Goal: Complete application form: Complete application form

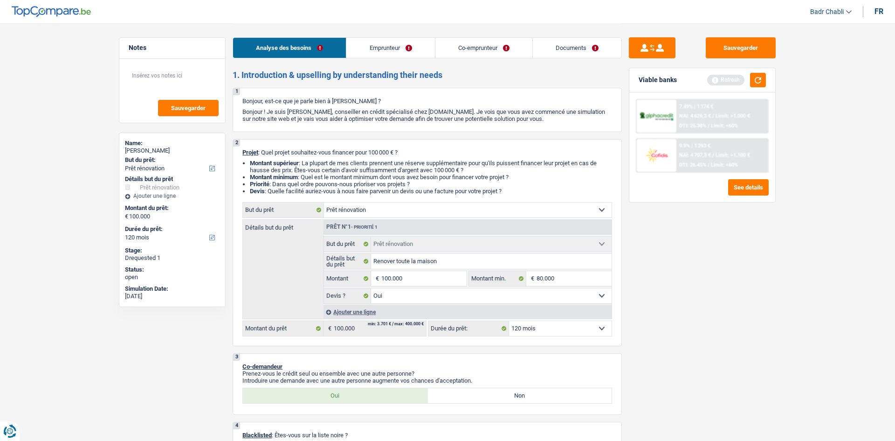
select select "renovation"
select select "120"
select select "renovation"
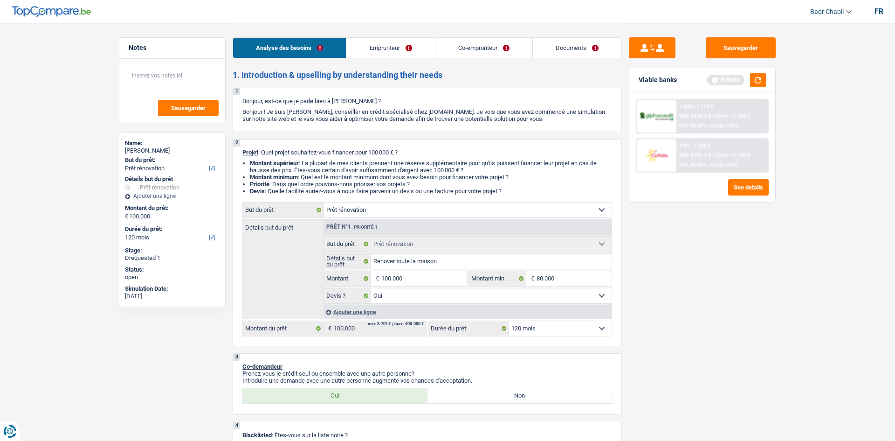
select select "yes"
select select "120"
select select "independent"
select select "familyAllowances"
select select "netSalary"
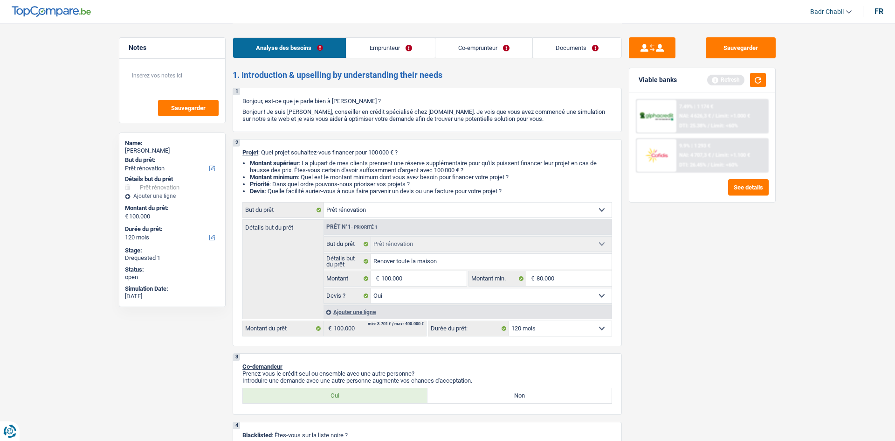
select select "ownerWithoutMortgage"
select select "mortgage"
select select "240"
select select "renovation"
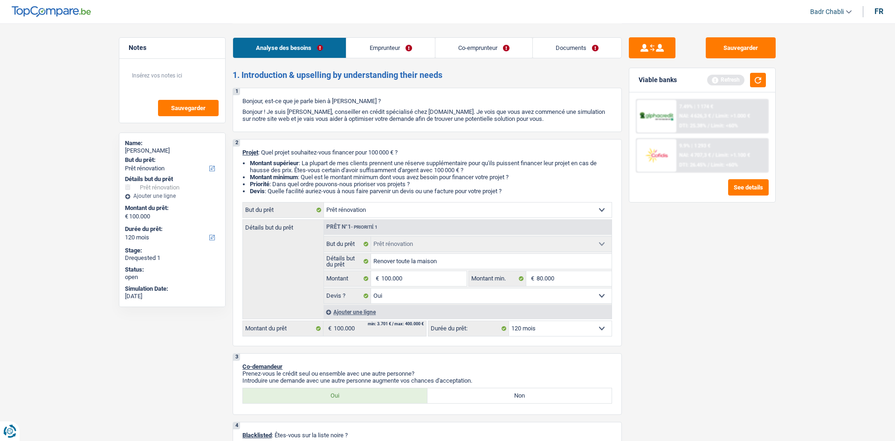
select select "yes"
select select "120"
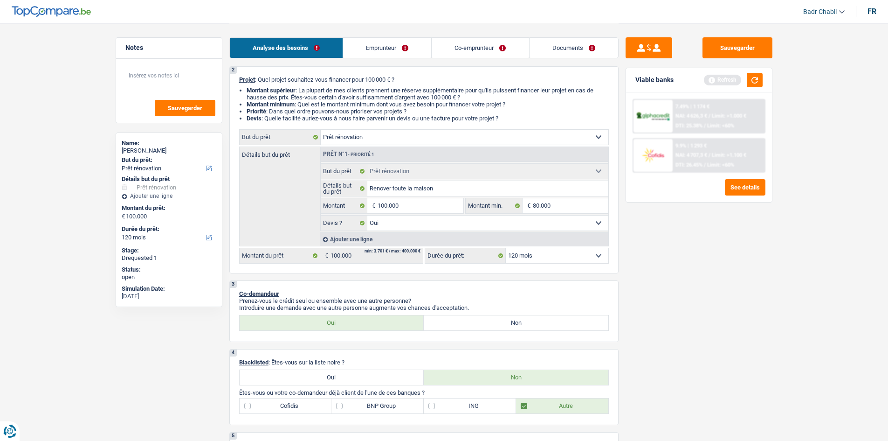
scroll to position [93, 0]
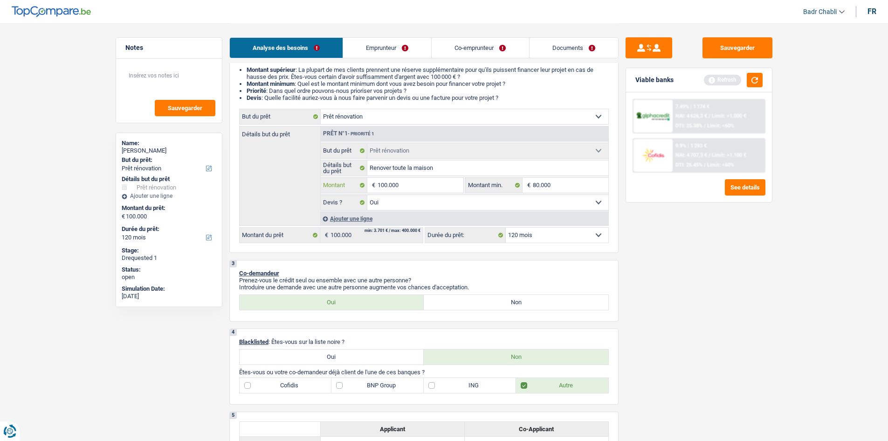
click at [423, 189] on input "100.000" at bounding box center [420, 185] width 85 height 15
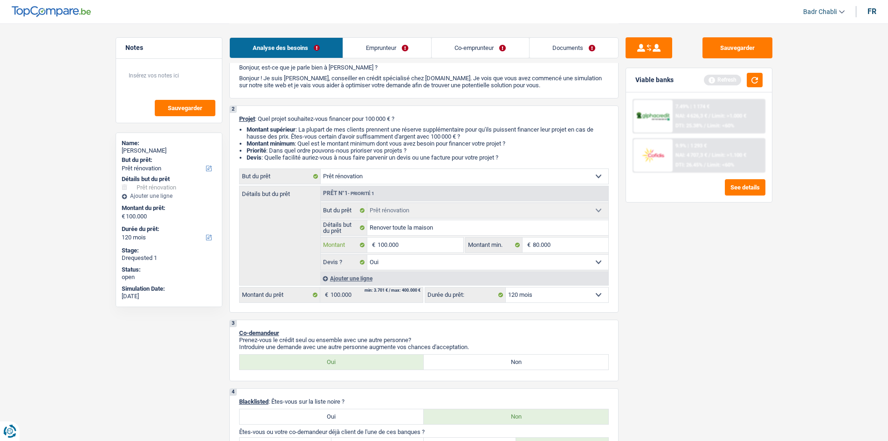
scroll to position [0, 0]
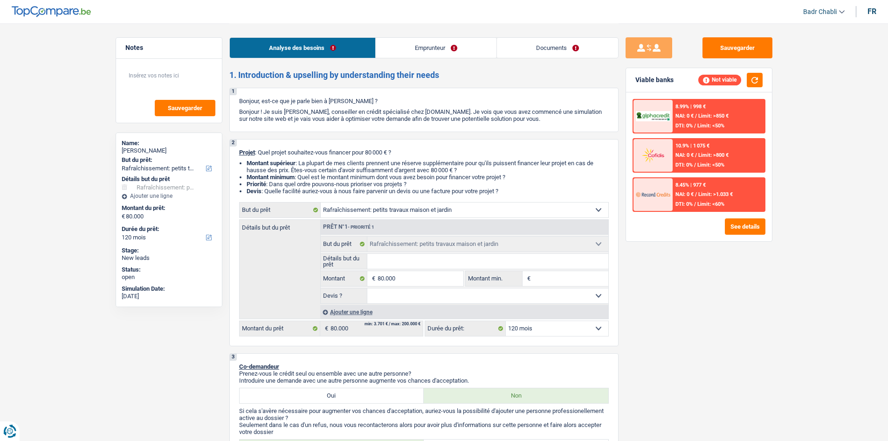
select select "houseOrGarden"
select select "120"
select select "houseOrGarden"
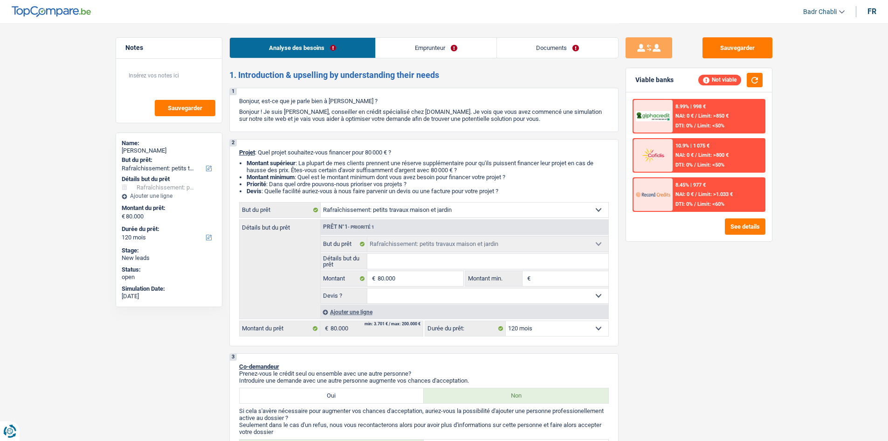
select select "120"
select select "mutuality"
select select "familyAllowances"
select select "mutualityIndemnity"
select select "rents"
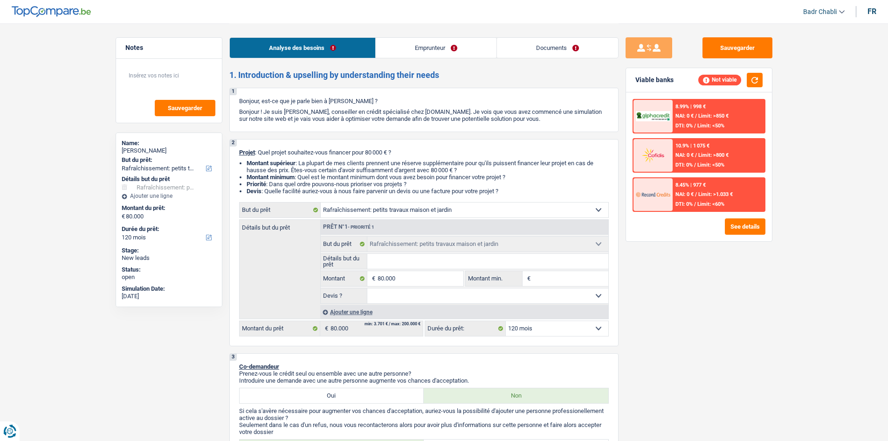
select select "houseOrGarden"
select select "120"
click at [408, 49] on link "Emprunteur" at bounding box center [436, 48] width 121 height 20
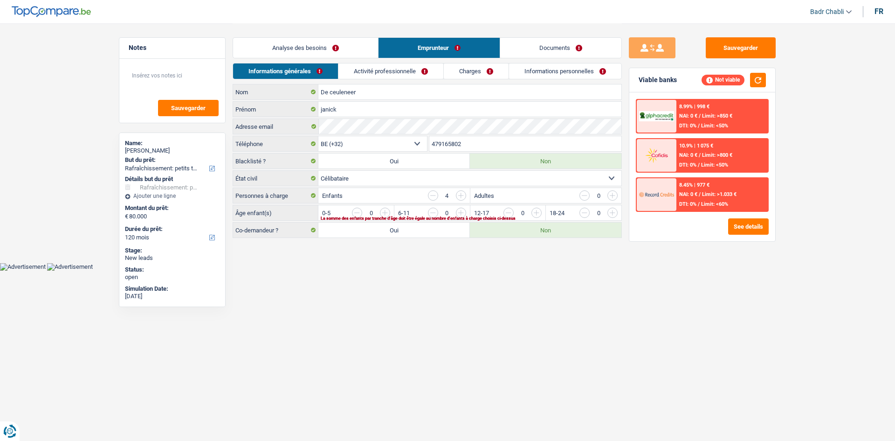
click at [400, 76] on link "Activité professionnelle" at bounding box center [391, 70] width 105 height 15
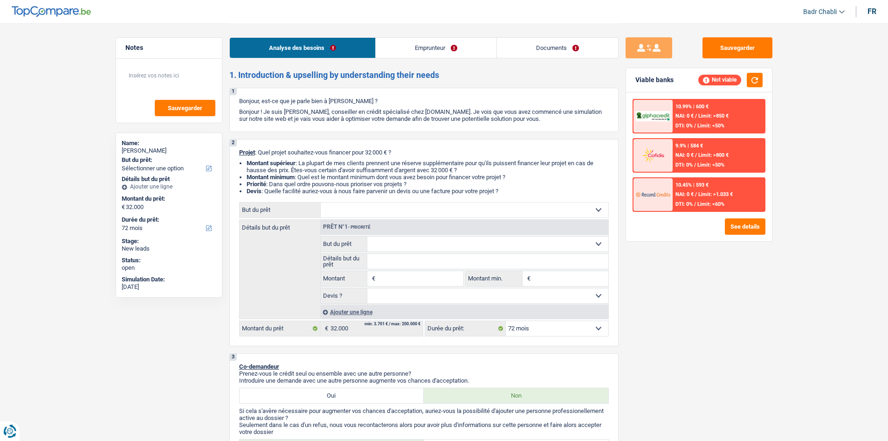
select select "72"
select select "privateEmployee"
select select "netSalary"
select select "mealVouchers"
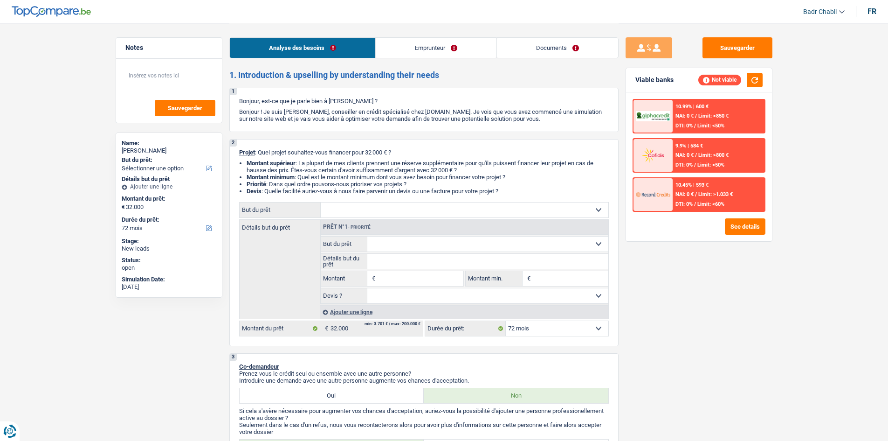
select select "rents"
select select "72"
click at [428, 46] on link "Emprunteur" at bounding box center [436, 48] width 121 height 20
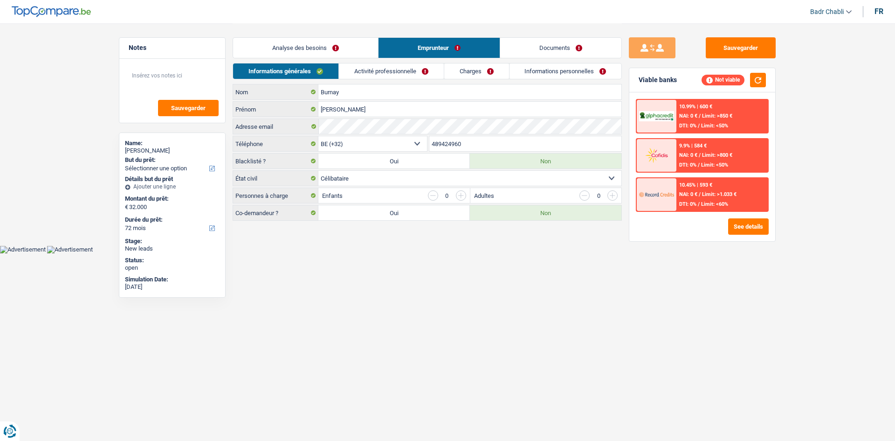
click at [409, 72] on link "Activité professionnelle" at bounding box center [391, 70] width 105 height 15
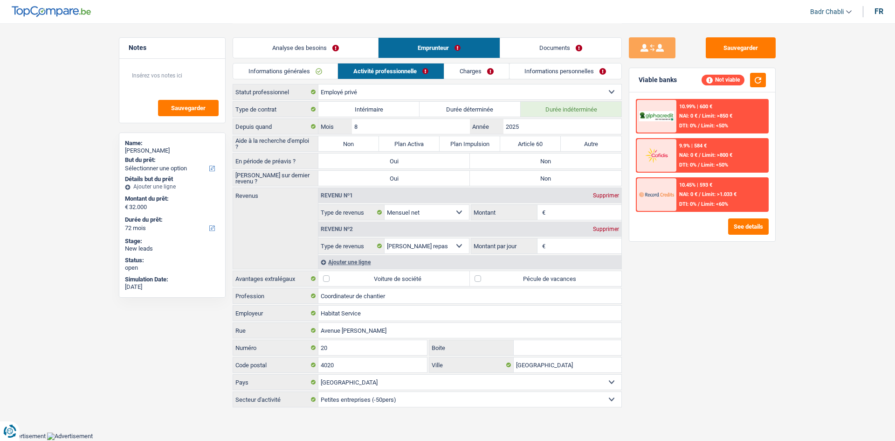
click at [495, 71] on link "Charges" at bounding box center [476, 70] width 65 height 15
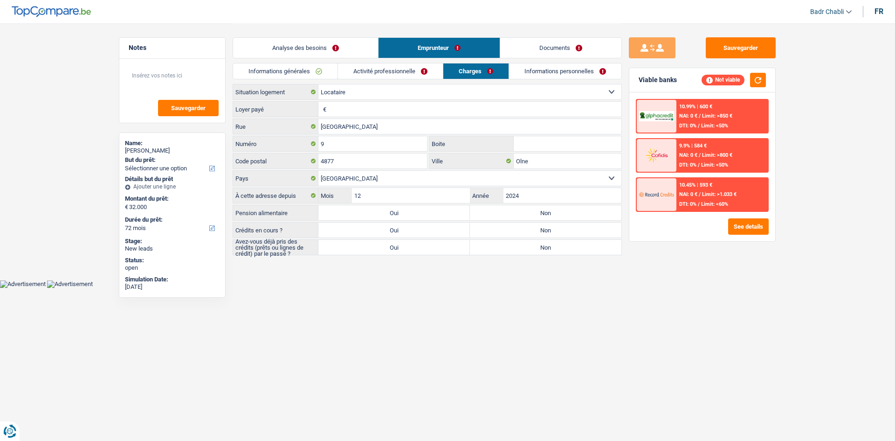
click at [276, 48] on link "Analyse des besoins" at bounding box center [305, 48] width 145 height 20
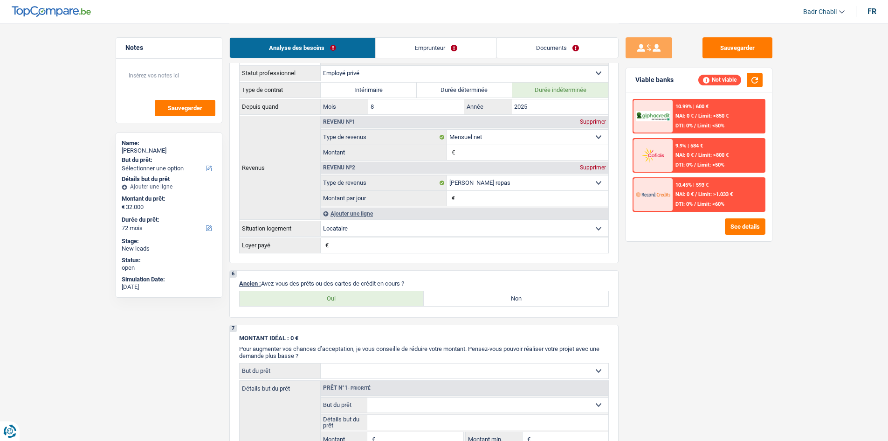
scroll to position [653, 0]
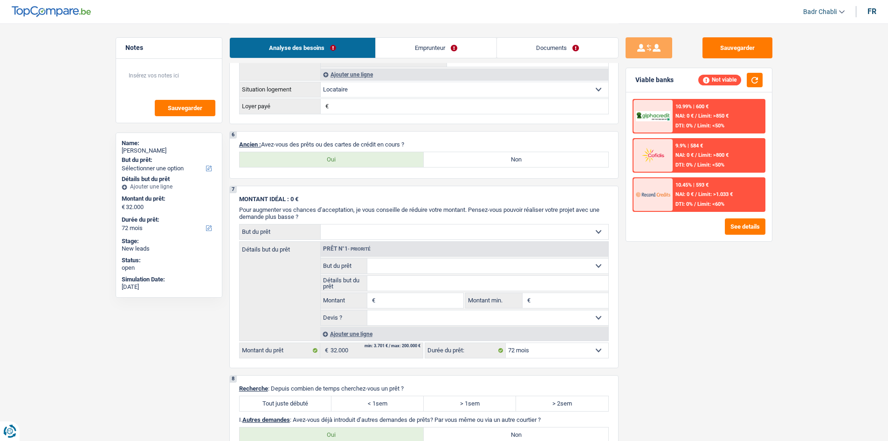
click at [325, 161] on label "Oui" at bounding box center [332, 159] width 185 height 15
click at [325, 161] on input "Oui" at bounding box center [332, 159] width 185 height 15
radio input "true"
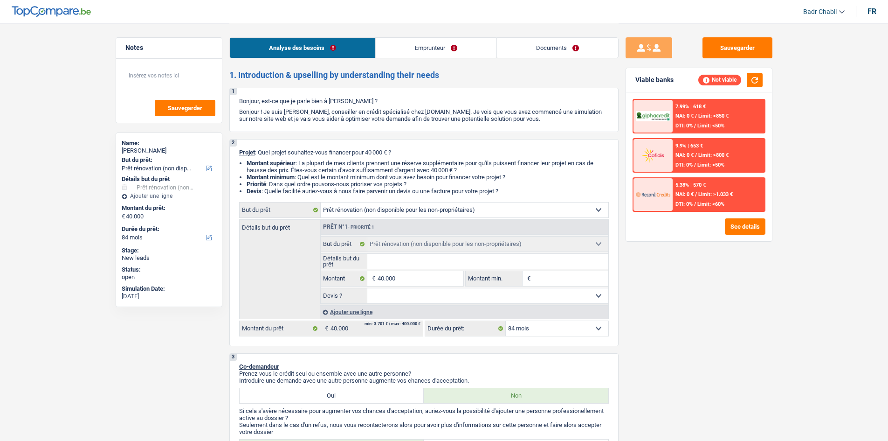
select select "renovation"
select select "84"
select select "renovation"
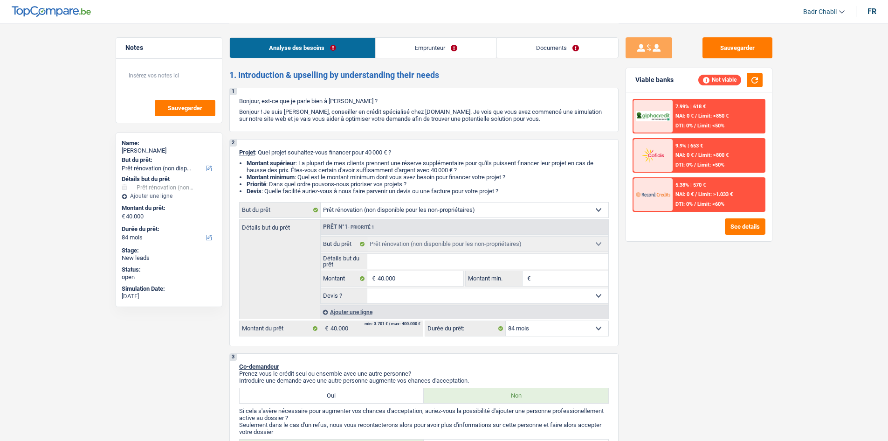
select select "84"
select select "mutuality"
select select "mutualityIndemnity"
select select "renovation"
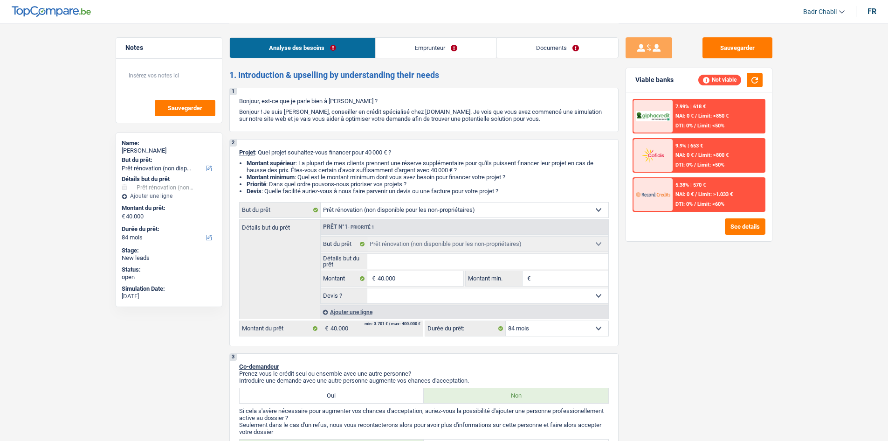
select select "84"
click at [343, 214] on select "Confort maison: meubles, textile, peinture, électroménager, outillage non-profe…" at bounding box center [465, 209] width 288 height 15
click at [423, 45] on link "Emprunteur" at bounding box center [436, 48] width 121 height 20
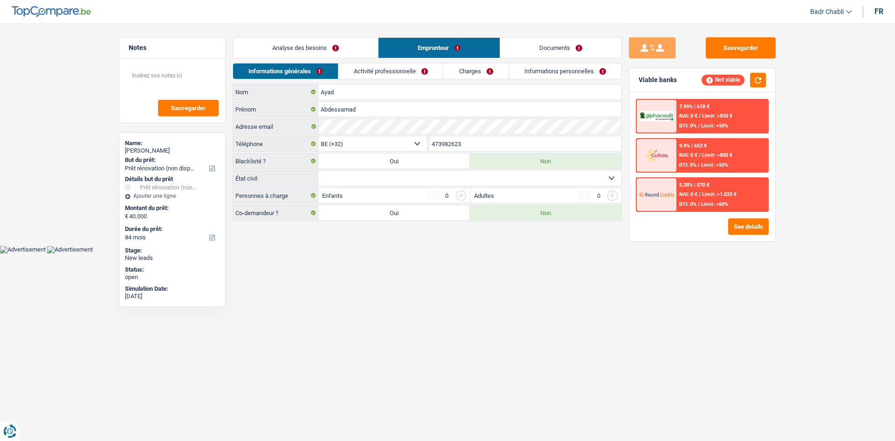
click at [372, 71] on link "Activité professionnelle" at bounding box center [391, 70] width 105 height 15
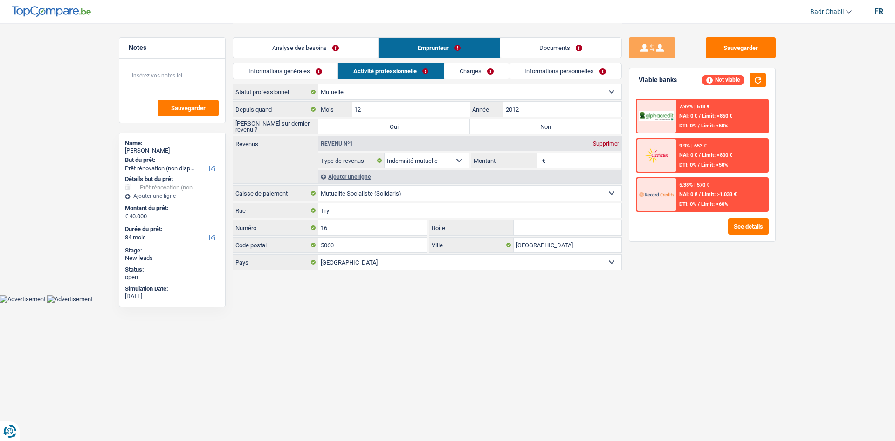
click at [480, 72] on link "Charges" at bounding box center [476, 70] width 65 height 15
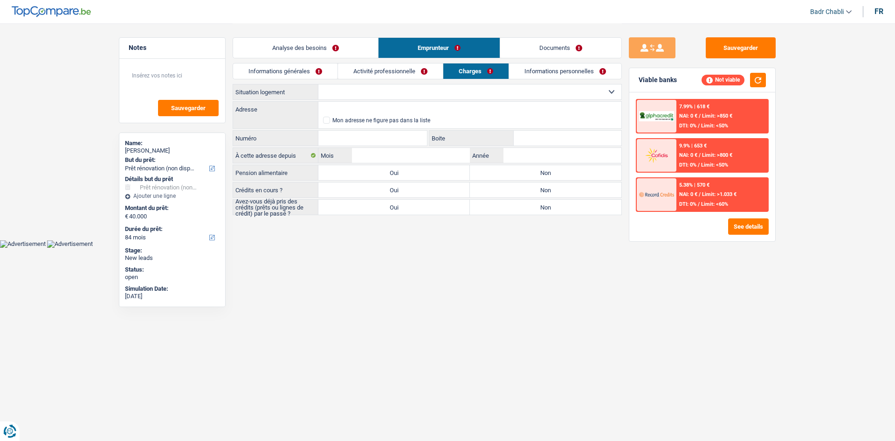
click at [402, 71] on link "Activité professionnelle" at bounding box center [390, 70] width 105 height 15
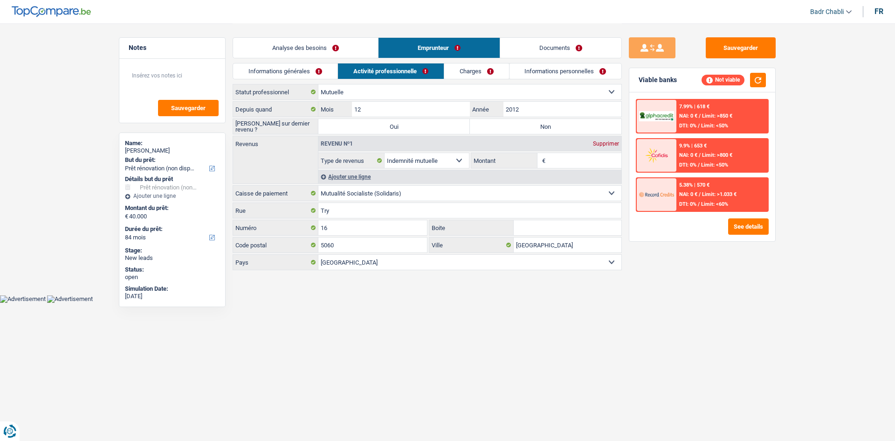
click at [532, 126] on label "Non" at bounding box center [546, 126] width 152 height 15
click at [532, 126] on input "Non" at bounding box center [546, 126] width 152 height 15
radio input "true"
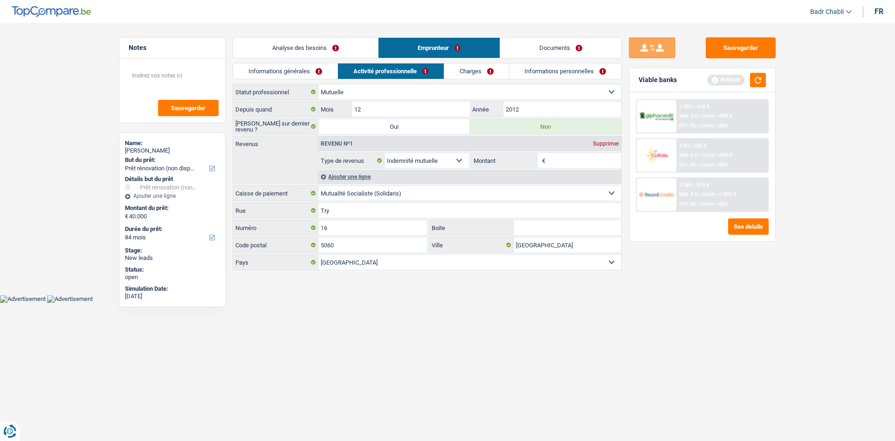
click at [325, 49] on link "Analyse des besoins" at bounding box center [305, 48] width 145 height 20
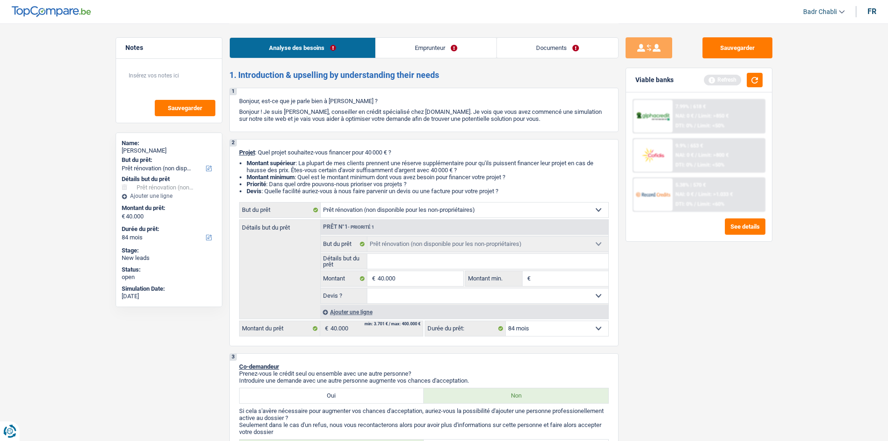
click at [417, 45] on link "Emprunteur" at bounding box center [436, 48] width 121 height 20
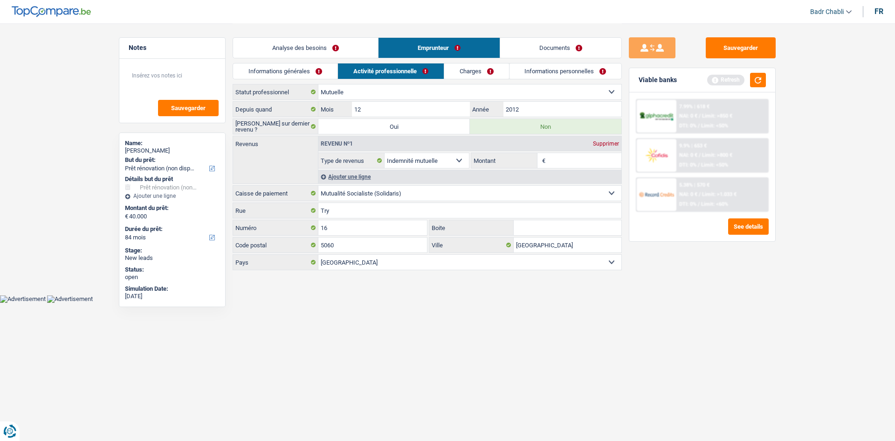
click at [560, 163] on input "Montant" at bounding box center [585, 160] width 74 height 15
type input "3.000"
click at [760, 81] on button "button" at bounding box center [758, 80] width 16 height 14
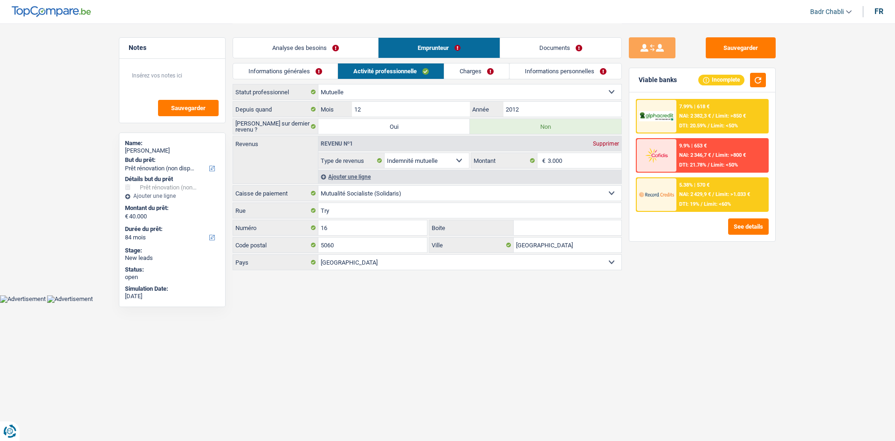
click at [366, 178] on div "Ajouter une ligne" at bounding box center [470, 177] width 303 height 14
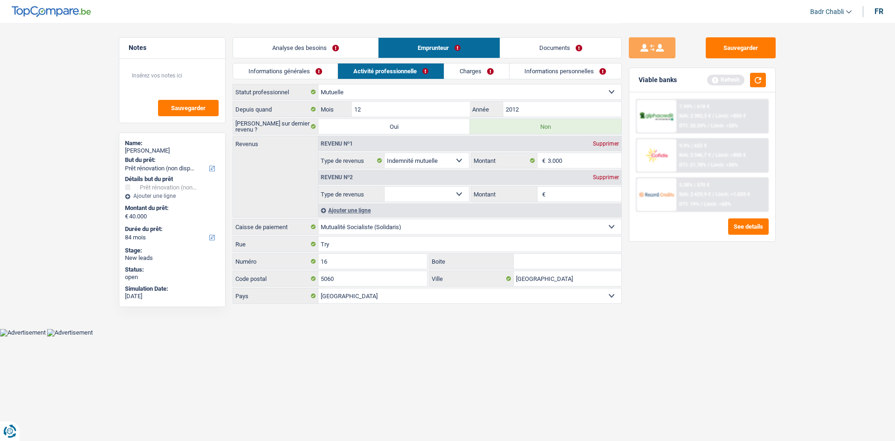
click at [428, 194] on select "Allocation d'handicap Allocations chômage Allocations familiales Chèques repas …" at bounding box center [427, 194] width 84 height 15
select select "other"
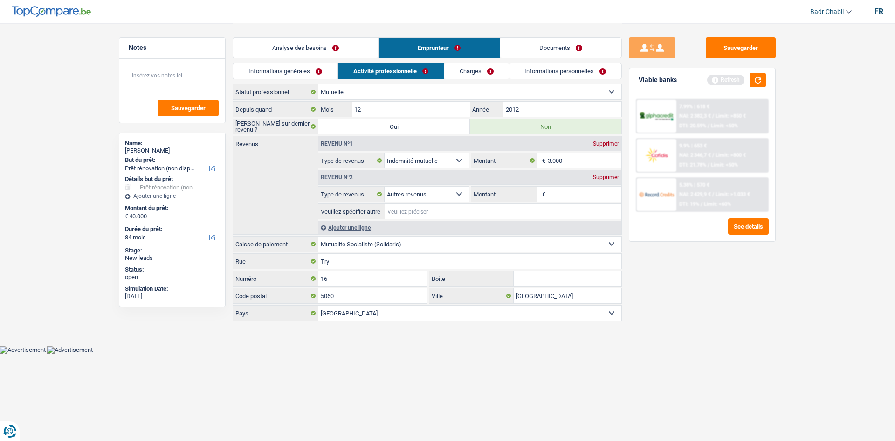
click at [441, 207] on input "Veuillez spécifier autre" at bounding box center [503, 211] width 236 height 15
type input "Assurance travail protection invalidité de l'usine"
click at [569, 188] on input "Montant" at bounding box center [585, 194] width 74 height 15
type input "800"
click at [354, 224] on div "Ajouter une ligne" at bounding box center [470, 228] width 303 height 14
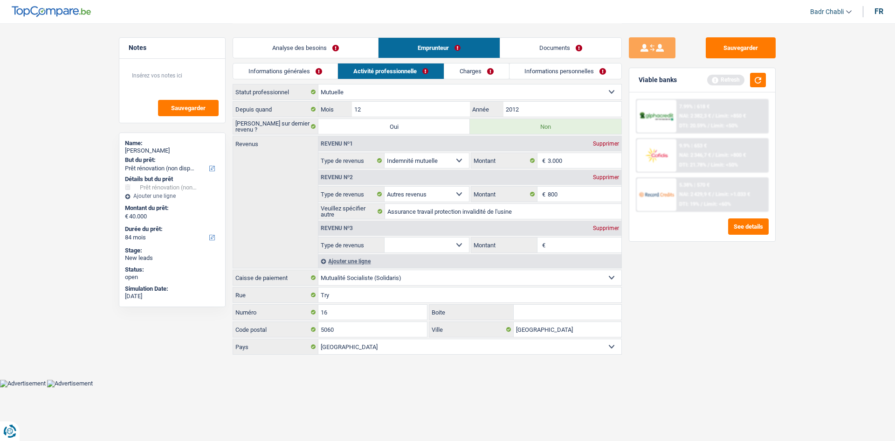
click at [431, 246] on select "Allocation d'handicap Allocations chômage Allocations familiales Chèques repas …" at bounding box center [427, 244] width 84 height 15
select select "rentalIncome"
click at [385, 237] on select "Allocation d'handicap Allocations chômage Allocations familiales Chèques repas …" at bounding box center [427, 244] width 84 height 15
click at [564, 233] on div "Revenu nº3 Supprimer" at bounding box center [470, 228] width 303 height 15
click at [564, 239] on input "Montant" at bounding box center [585, 244] width 74 height 15
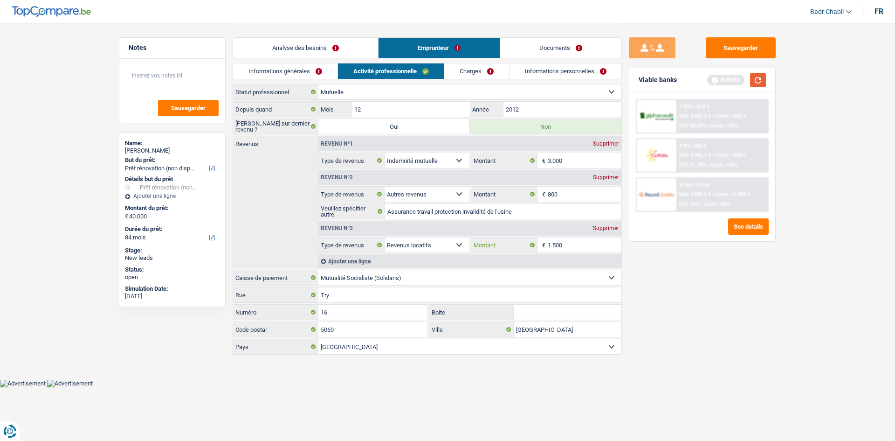
type input "1.500"
click at [766, 77] on button "button" at bounding box center [758, 80] width 16 height 14
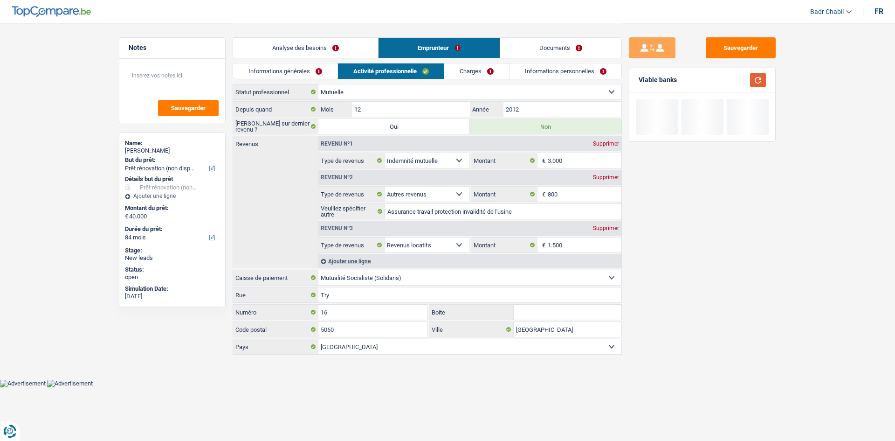
click at [758, 77] on button "button" at bounding box center [758, 80] width 16 height 14
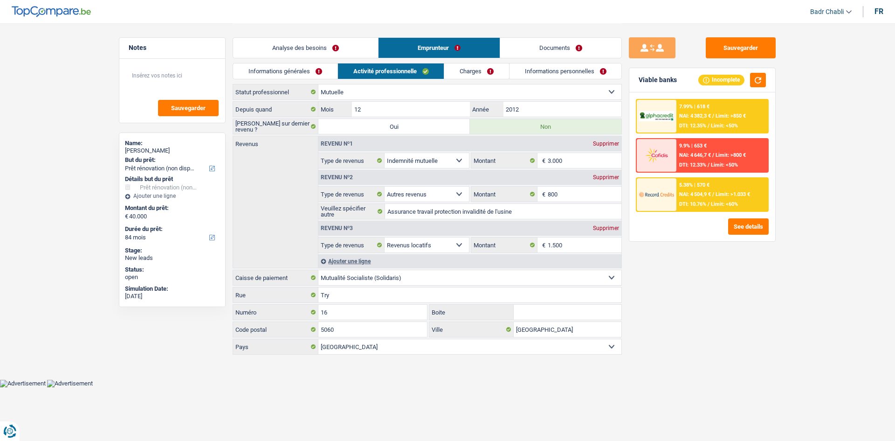
click at [270, 65] on link "Informations générales" at bounding box center [285, 70] width 104 height 15
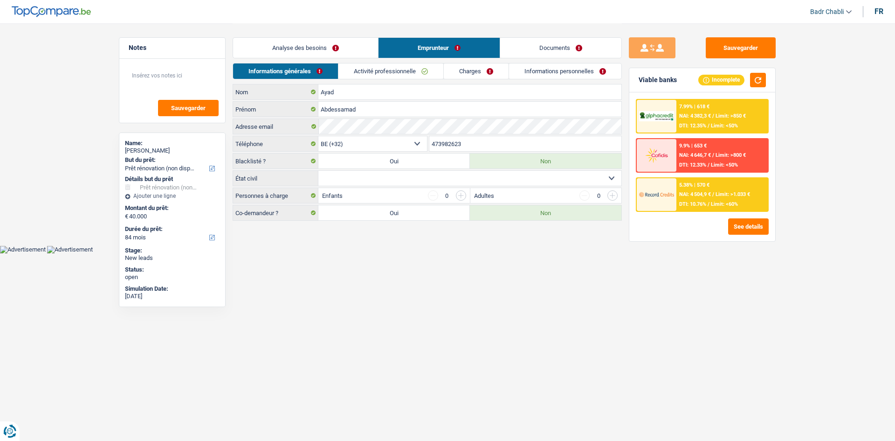
click at [362, 185] on select "Célibataire Marié(e) Cohabitant(e) légal(e) Divorcé(e) Veuf(ve) Séparé (de fait…" at bounding box center [470, 178] width 303 height 15
select select "married"
click at [319, 171] on select "Célibataire Marié(e) Cohabitant(e) légal(e) Divorcé(e) Veuf(ve) Séparé (de fait…" at bounding box center [470, 178] width 303 height 15
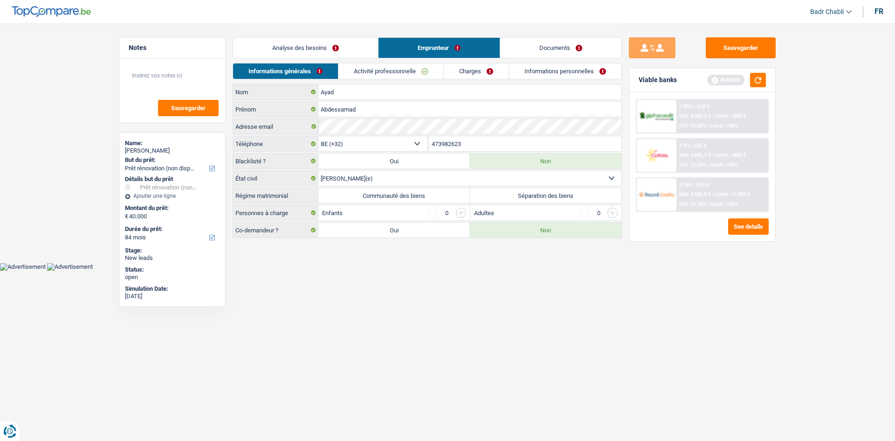
click at [394, 196] on label "Communauté des biens" at bounding box center [395, 195] width 152 height 15
click at [394, 196] on input "Communauté des biens" at bounding box center [395, 195] width 152 height 15
radio input "true"
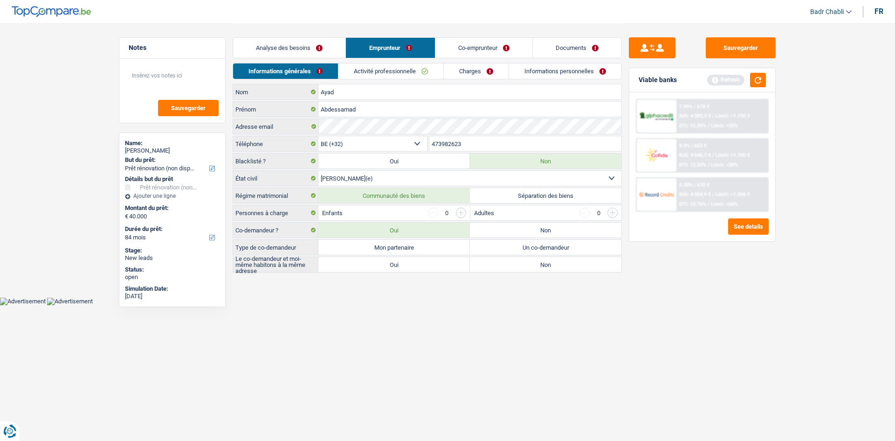
click at [394, 253] on label "Mon partenaire" at bounding box center [395, 247] width 152 height 15
click at [394, 253] on input "Mon partenaire" at bounding box center [395, 247] width 152 height 15
radio input "true"
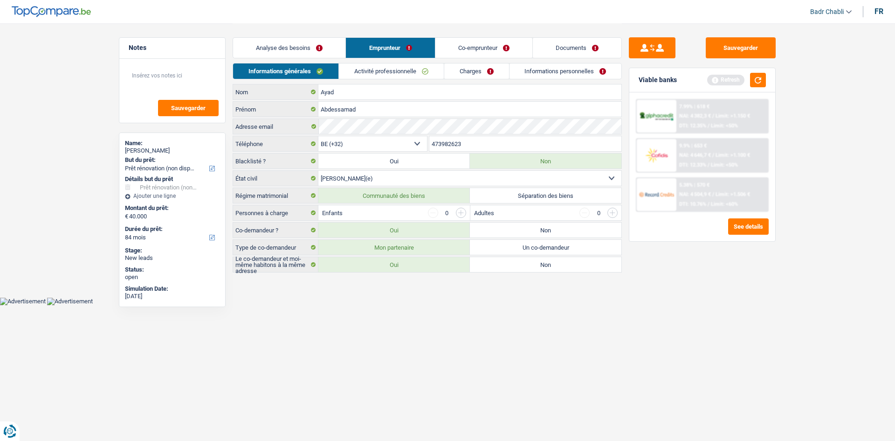
click at [396, 259] on label "Oui" at bounding box center [395, 264] width 152 height 15
click at [396, 259] on input "Oui" at bounding box center [395, 264] width 152 height 15
click at [475, 43] on link "Co-emprunteur" at bounding box center [484, 48] width 97 height 20
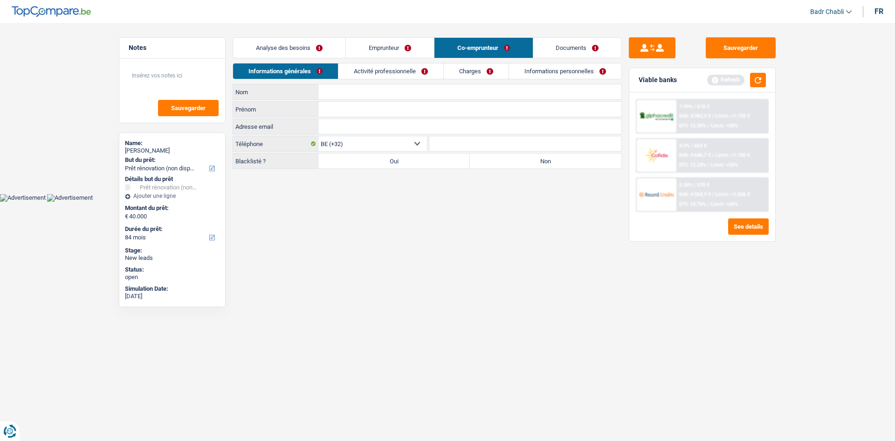
click at [403, 65] on link "Activité professionnelle" at bounding box center [391, 70] width 105 height 15
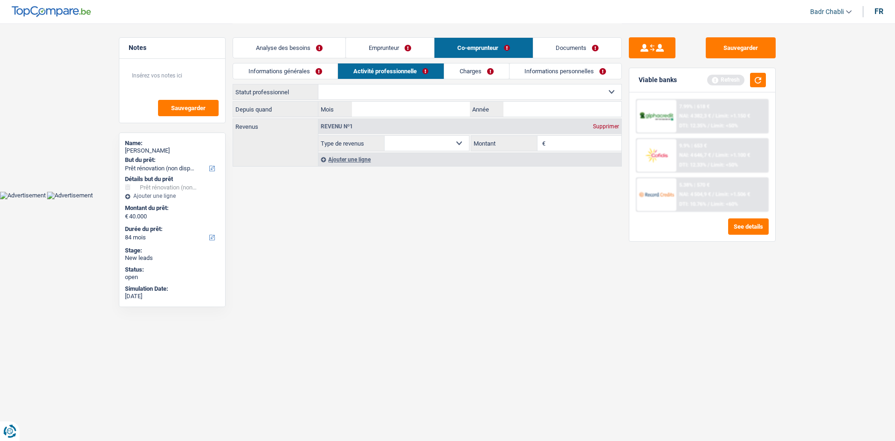
click at [395, 88] on select "Ouvrier Employé privé Employé public Invalide Indépendant Pensionné Chômeur Mut…" at bounding box center [470, 91] width 303 height 15
select select "mutuality"
click at [319, 84] on select "Ouvrier Employé privé Employé public Invalide Indépendant Pensionné Chômeur Mut…" at bounding box center [470, 91] width 303 height 15
select select "mutualityIndemnity"
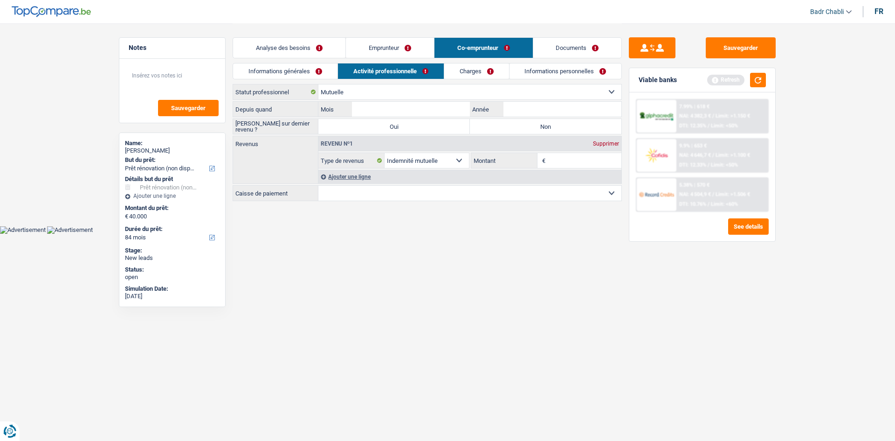
click at [507, 128] on label "Non" at bounding box center [546, 126] width 152 height 15
click at [507, 128] on input "Non" at bounding box center [546, 126] width 152 height 15
radio input "true"
click at [403, 104] on input "Mois" at bounding box center [411, 109] width 118 height 15
type input "04"
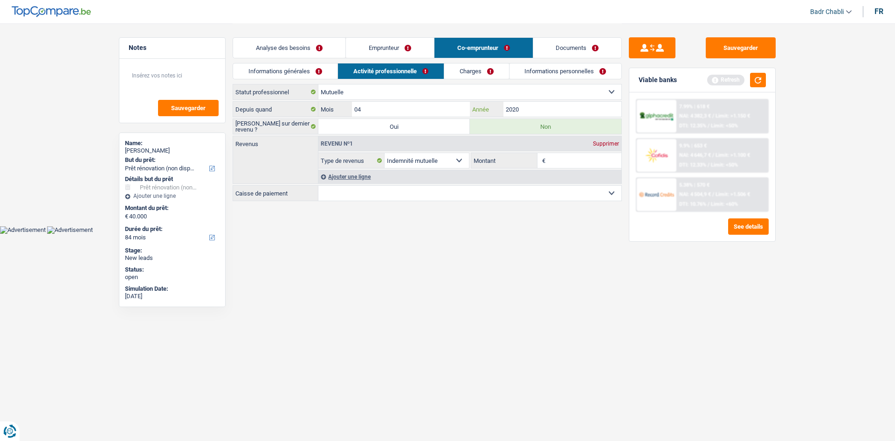
type input "2020"
drag, startPoint x: 567, startPoint y: 194, endPoint x: 561, endPoint y: 197, distance: 6.7
click at [566, 194] on select "Mutualité Chrétienne Mutualité Socialiste (Solidaris) SPF Sécurité Sociale Unio…" at bounding box center [470, 193] width 303 height 15
click at [571, 159] on input "Montant" at bounding box center [585, 160] width 74 height 15
click at [589, 156] on input "1.100" at bounding box center [585, 160] width 74 height 15
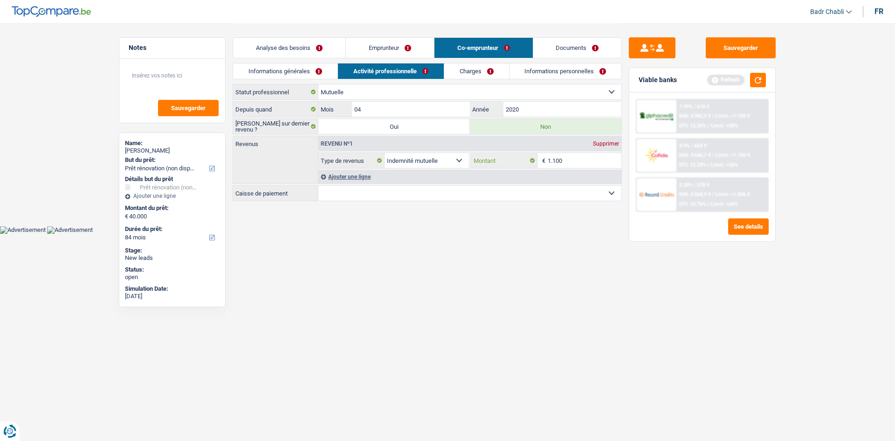
click at [589, 156] on input "1.100" at bounding box center [585, 160] width 74 height 15
type input "1.200"
click at [508, 194] on select "Mutualité Chrétienne Mutualité Socialiste (Solidaris) SPF Sécurité Sociale Unio…" at bounding box center [470, 193] width 303 height 15
select select "solidaris"
click at [319, 186] on select "Mutualité Chrétienne Mutualité Socialiste (Solidaris) SPF Sécurité Sociale Unio…" at bounding box center [470, 193] width 303 height 15
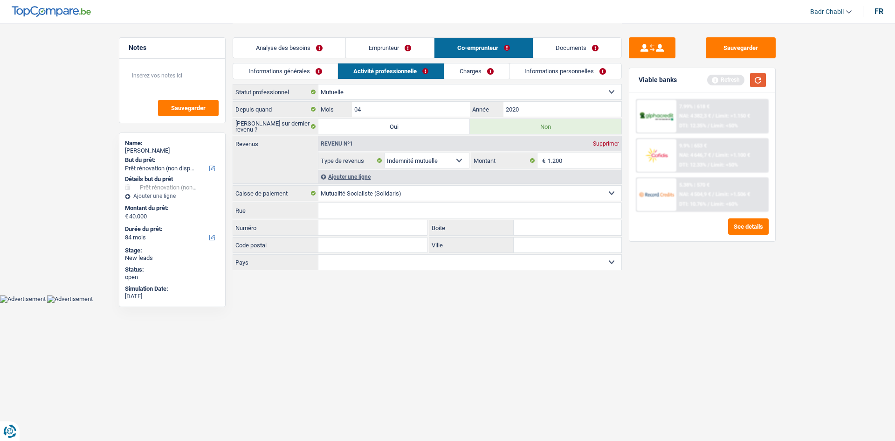
click at [758, 81] on button "button" at bounding box center [758, 80] width 16 height 14
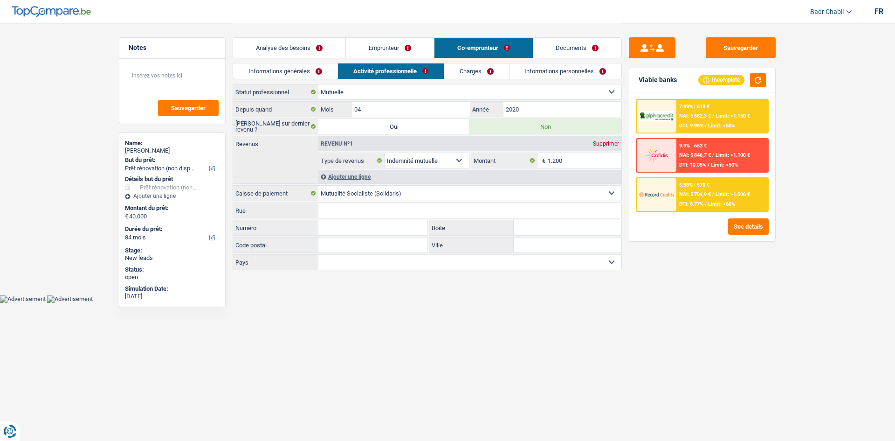
click at [268, 37] on div "Analyse des besoins Emprunteur Co-emprunteur Documents" at bounding box center [427, 43] width 389 height 40
click at [272, 44] on link "Analyse des besoins" at bounding box center [289, 48] width 112 height 20
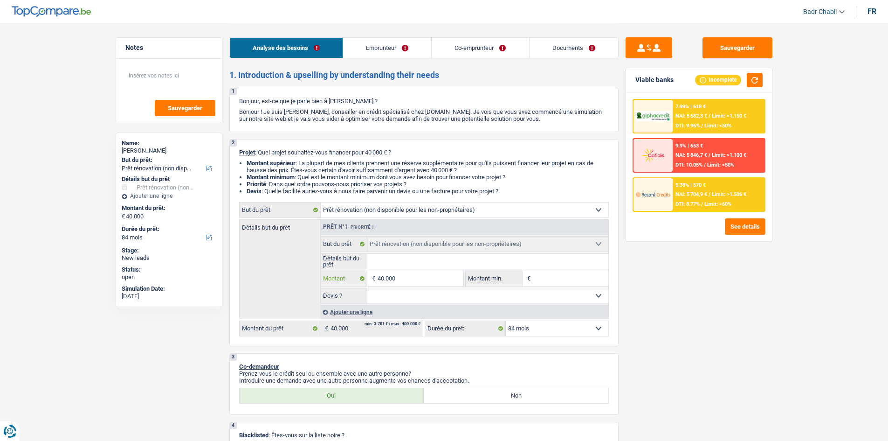
click at [436, 274] on input "40.000" at bounding box center [420, 278] width 85 height 15
click at [757, 224] on button "See details" at bounding box center [745, 226] width 41 height 16
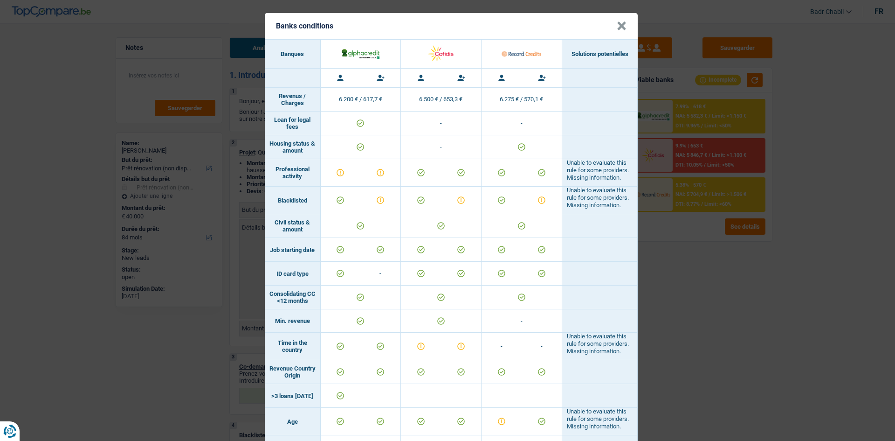
click at [617, 23] on button "×" at bounding box center [622, 25] width 10 height 9
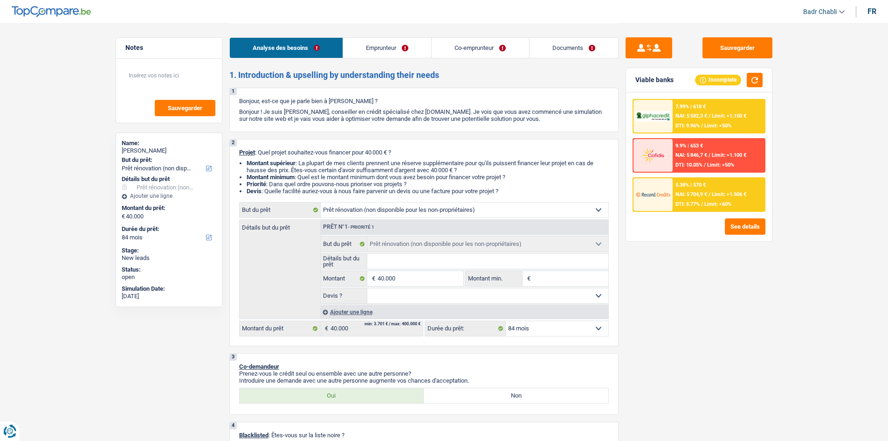
click at [383, 45] on link "Emprunteur" at bounding box center [387, 48] width 88 height 20
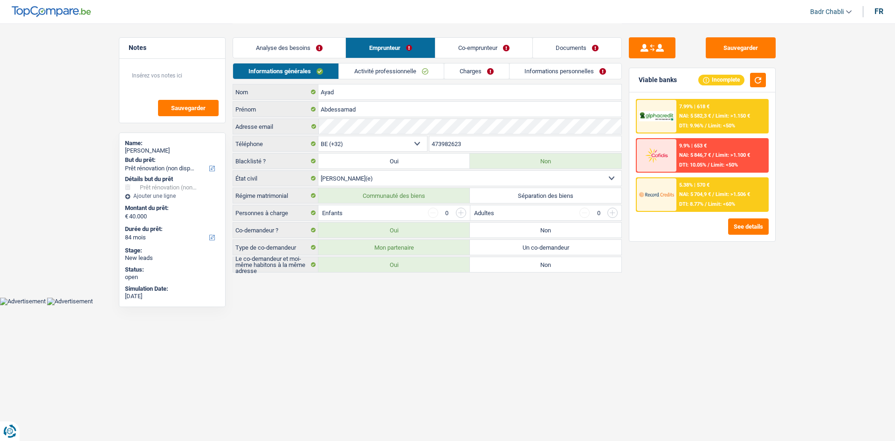
click at [311, 48] on link "Analyse des besoins" at bounding box center [289, 48] width 112 height 20
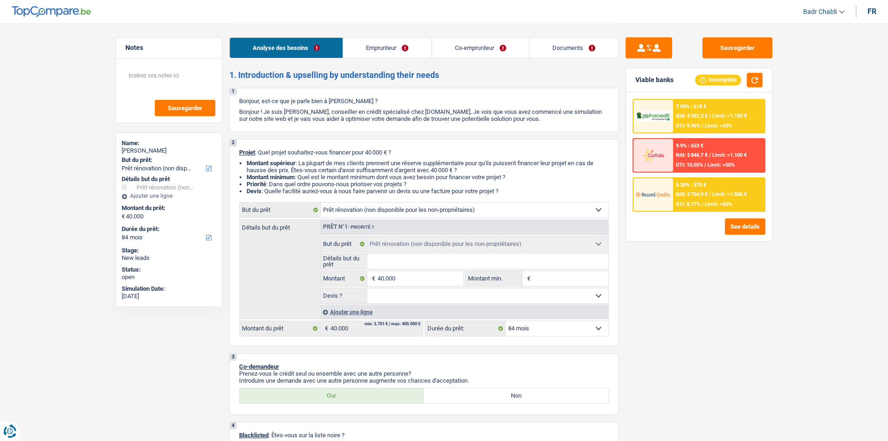
click at [317, 49] on link "Analyse des besoins" at bounding box center [286, 48] width 113 height 20
click at [377, 54] on link "Emprunteur" at bounding box center [387, 48] width 88 height 20
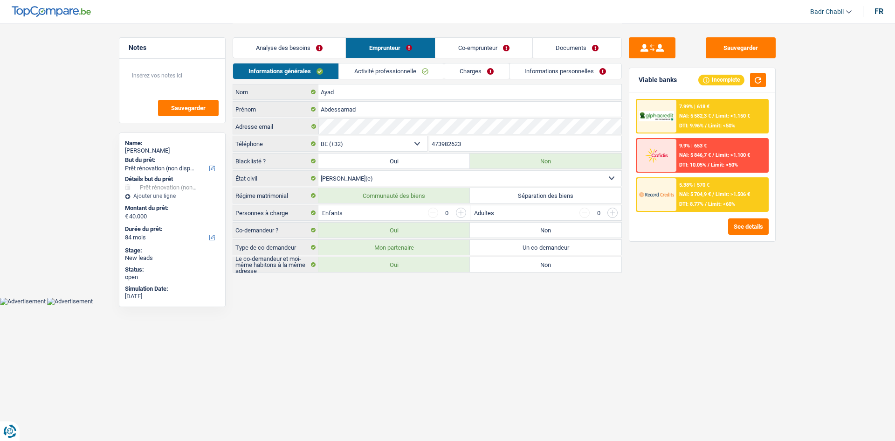
click at [482, 70] on link "Charges" at bounding box center [476, 70] width 65 height 15
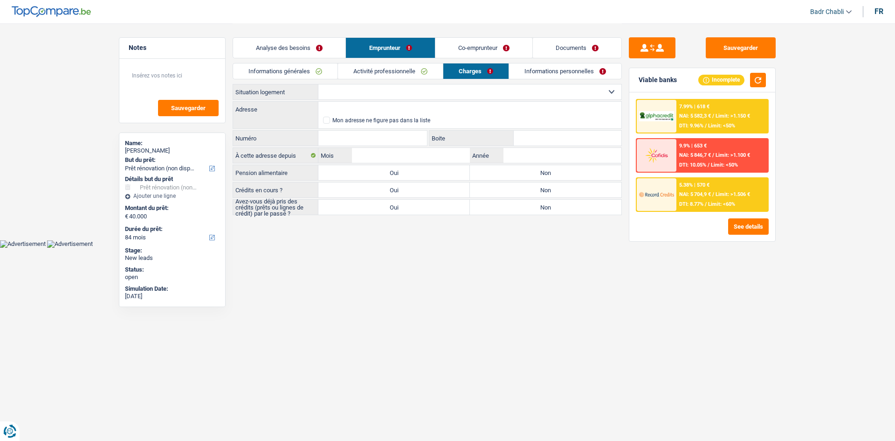
click at [421, 207] on label "Oui" at bounding box center [395, 207] width 152 height 15
click at [421, 207] on input "Oui" at bounding box center [395, 207] width 152 height 15
radio input "true"
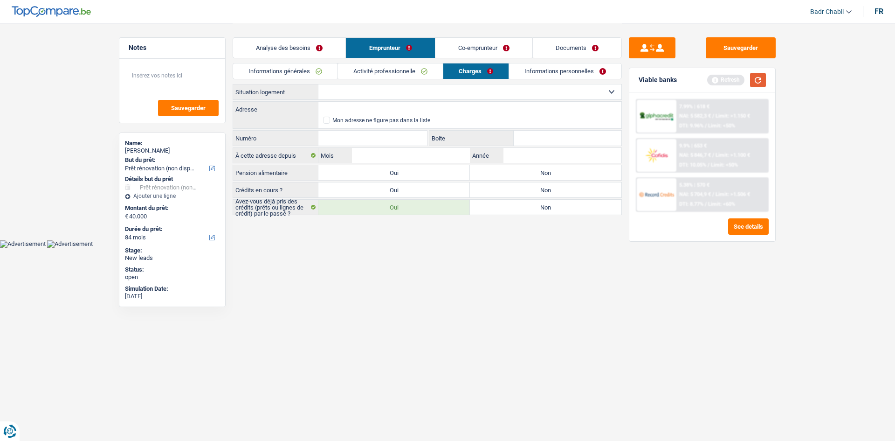
click at [758, 79] on button "button" at bounding box center [758, 80] width 16 height 14
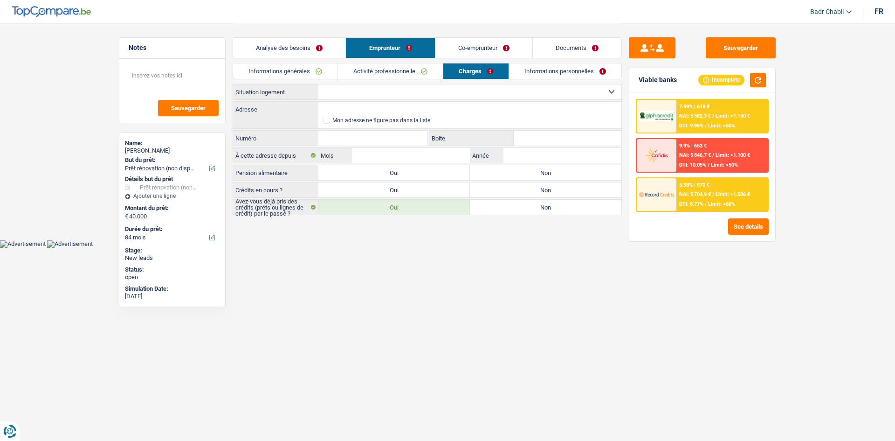
click at [387, 192] on label "Oui" at bounding box center [395, 189] width 152 height 15
click at [387, 192] on input "Oui" at bounding box center [395, 189] width 152 height 15
radio input "true"
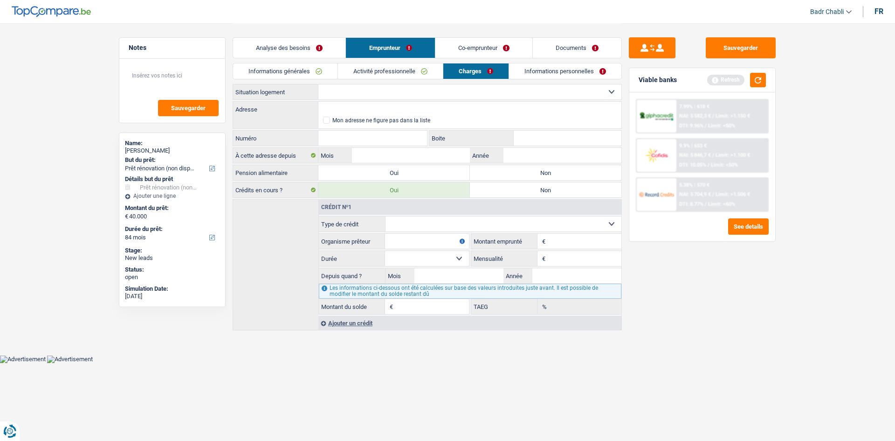
click at [411, 226] on select "Carte ou ouverture de crédit Prêt hypothécaire Vente à tempérament Prêt à tempé…" at bounding box center [504, 223] width 236 height 15
select select "cardOrCredit"
type input "0"
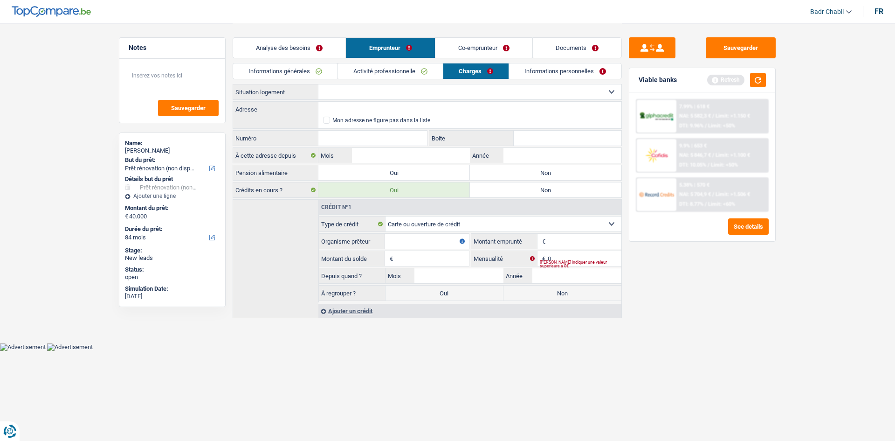
click at [416, 242] on input "Organisme prêteur" at bounding box center [427, 241] width 84 height 15
click at [761, 74] on button "button" at bounding box center [758, 80] width 16 height 14
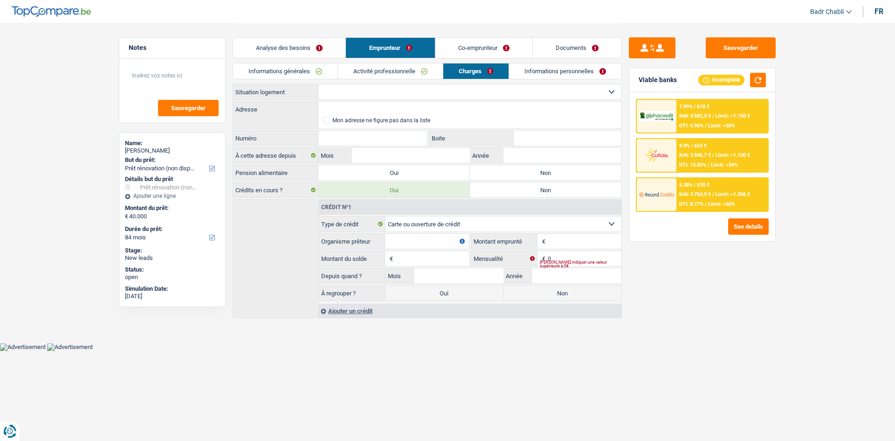
click at [437, 243] on input "Organisme prêteur" at bounding box center [427, 241] width 84 height 15
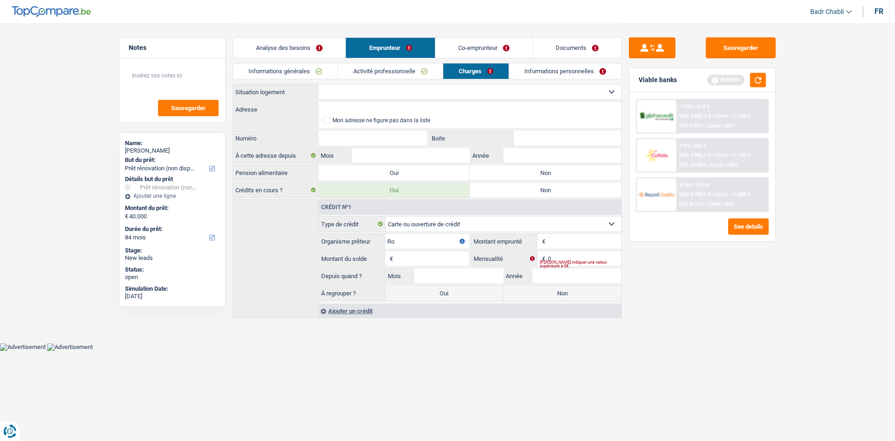
type input "R"
type input "BNP"
type input "7.500"
type input "1"
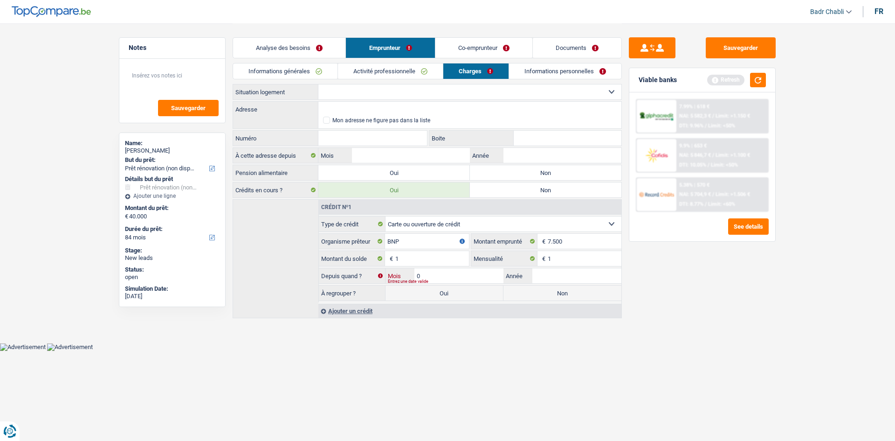
type input "02"
type input "2020"
click at [583, 299] on label "Non" at bounding box center [563, 292] width 118 height 15
click at [583, 299] on input "Non" at bounding box center [563, 292] width 118 height 15
radio input "true"
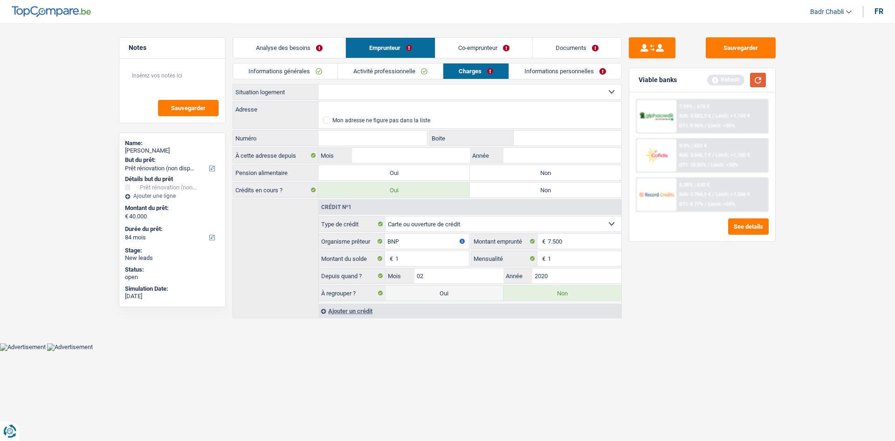
click at [756, 84] on button "button" at bounding box center [758, 80] width 16 height 14
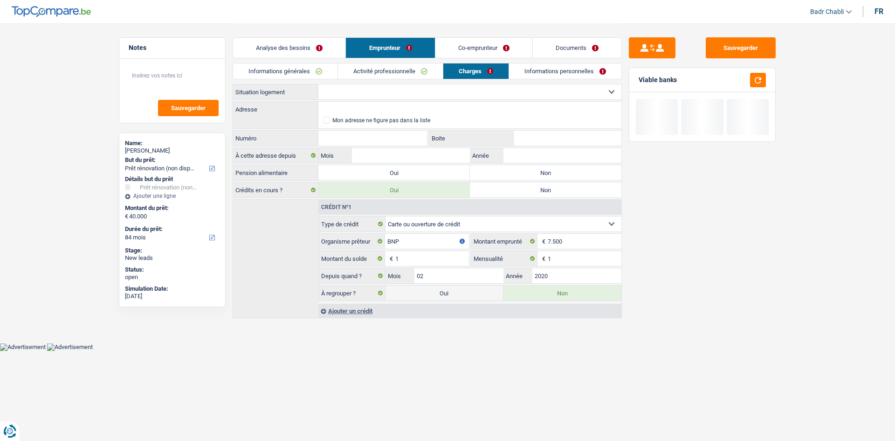
click at [536, 175] on label "Non" at bounding box center [546, 172] width 152 height 15
click at [536, 175] on input "Non" at bounding box center [546, 172] width 152 height 15
radio input "true"
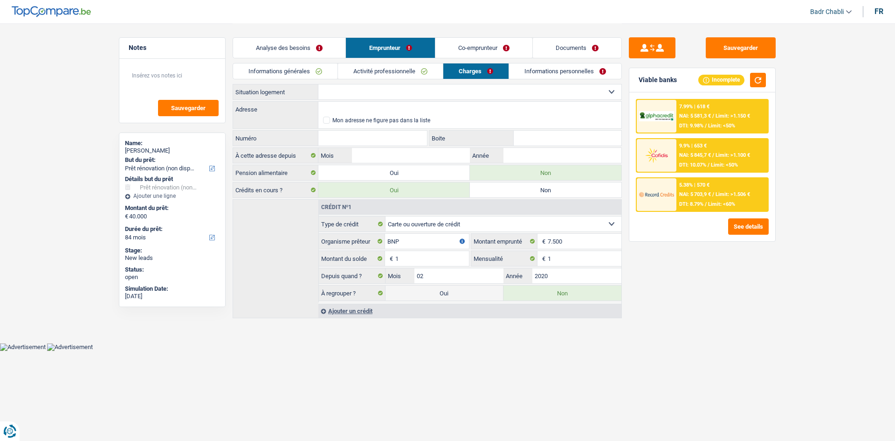
click at [300, 51] on link "Analyse des besoins" at bounding box center [289, 48] width 112 height 20
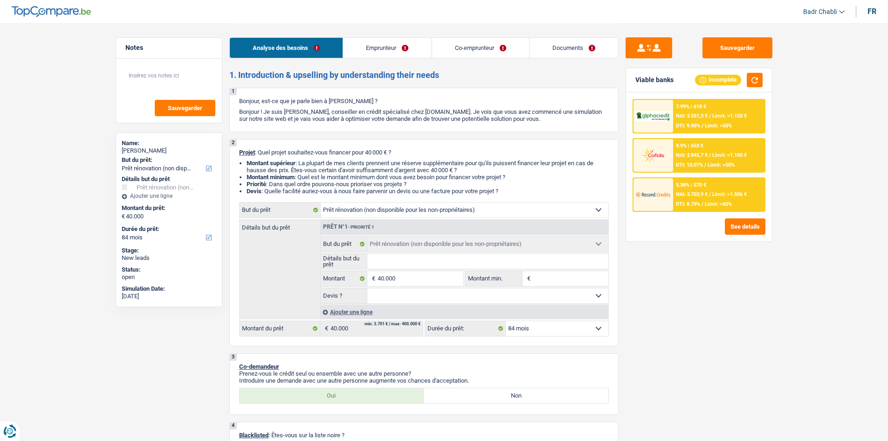
click at [506, 47] on link "Co-emprunteur" at bounding box center [480, 48] width 97 height 20
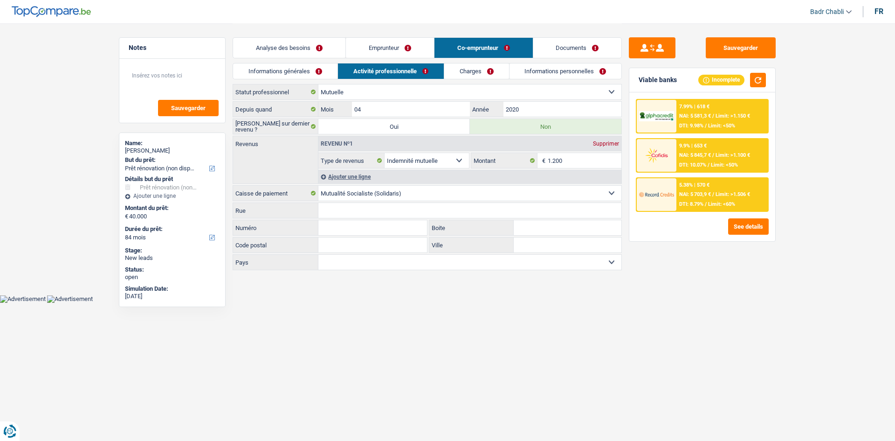
click at [413, 46] on link "Emprunteur" at bounding box center [390, 48] width 88 height 20
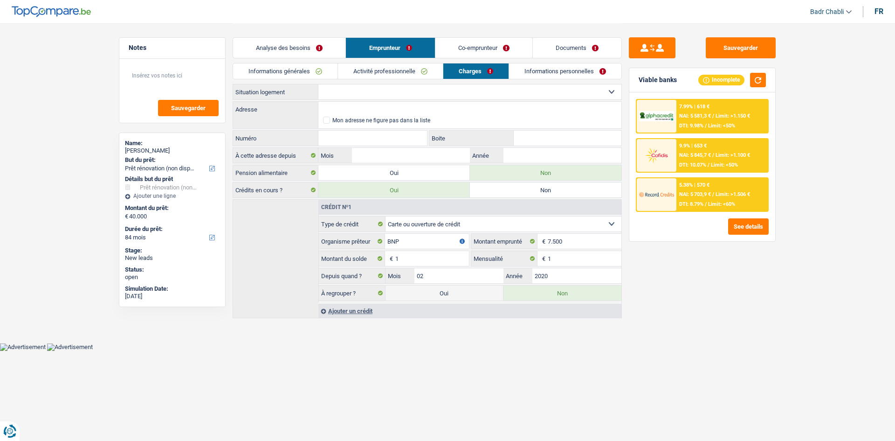
click at [387, 99] on select "Locataire Propriétaire avec prêt hypothécaire Propriétaire sans prêt hypothécai…" at bounding box center [470, 91] width 303 height 15
select select "ownerWithoutMortgage"
click at [319, 84] on select "Locataire Propriétaire avec prêt hypothécaire Propriétaire sans prêt hypothécai…" at bounding box center [470, 91] width 303 height 15
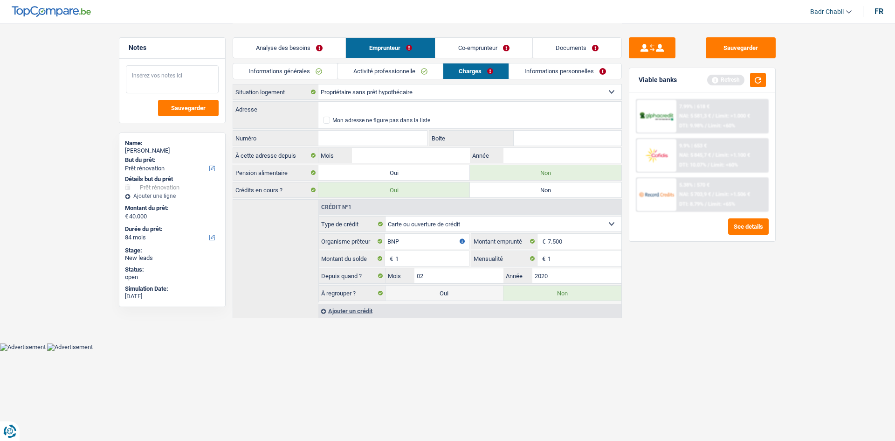
click at [187, 84] on textarea at bounding box center [172, 79] width 93 height 28
type textarea "Mr est proprio de 3 biens hypothecaires"
click at [298, 53] on link "Analyse des besoins" at bounding box center [289, 48] width 112 height 20
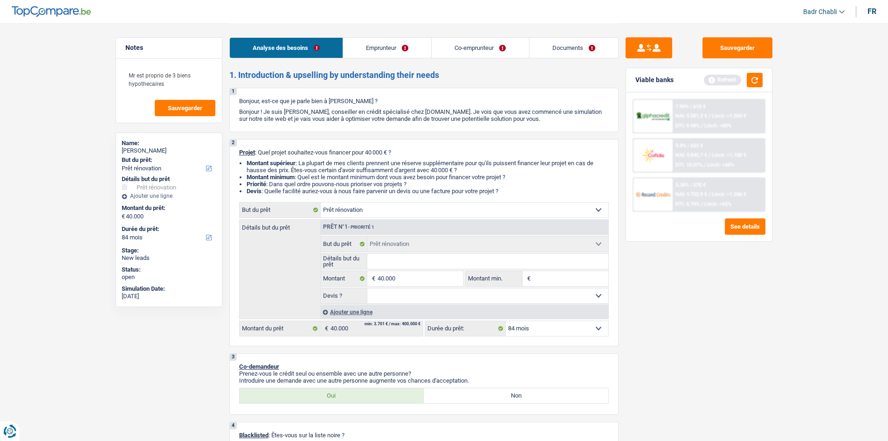
click at [551, 276] on input "Montant min." at bounding box center [571, 278] width 76 height 15
type input "3"
type input "30"
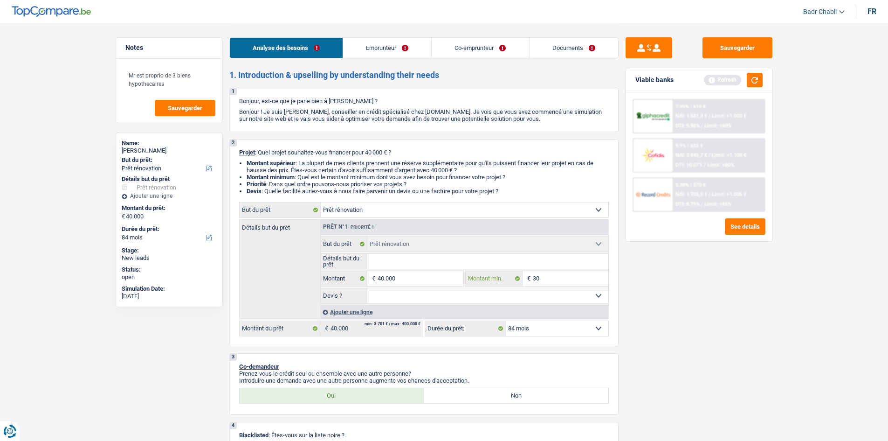
type input "300"
type input "3.000"
type input "30.000"
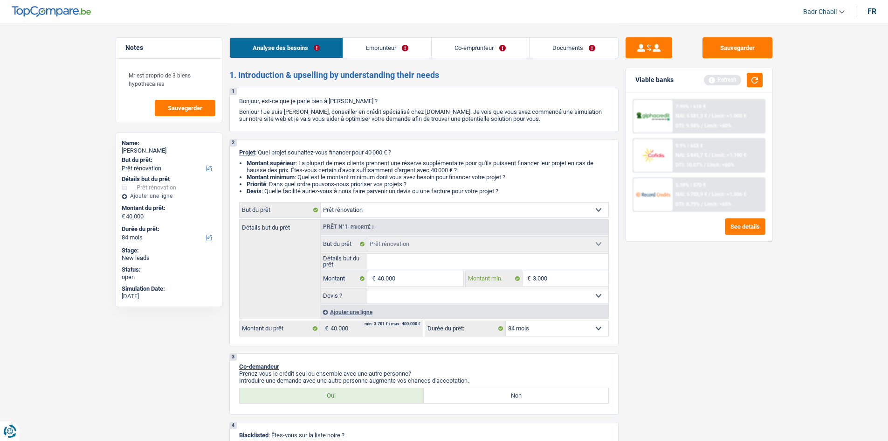
type input "30.000"
click at [757, 76] on button "button" at bounding box center [755, 80] width 16 height 14
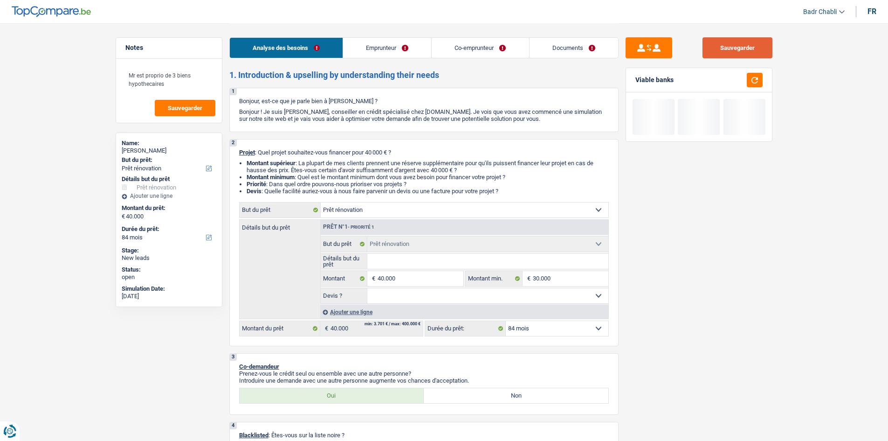
click at [755, 46] on button "Sauvegarder" at bounding box center [738, 47] width 70 height 21
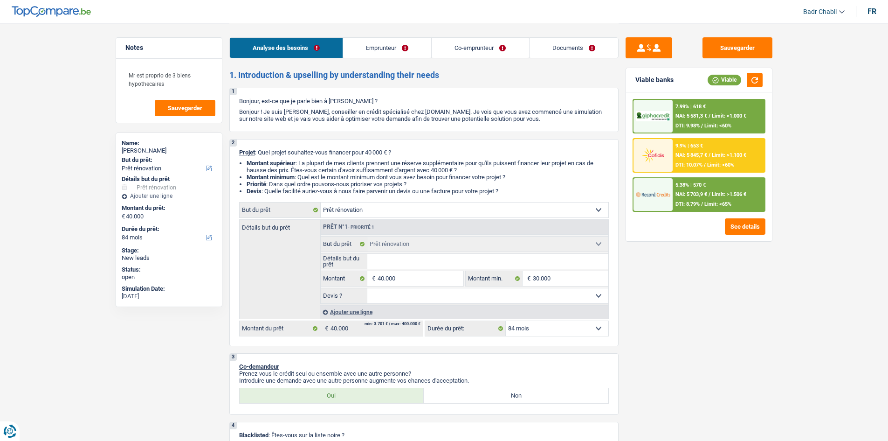
click at [723, 156] on span "Limit: >1.100 €" at bounding box center [729, 155] width 35 height 6
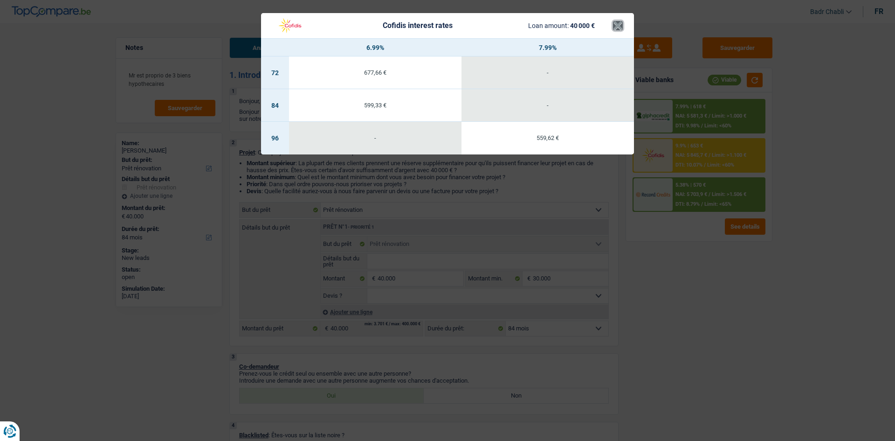
click at [615, 24] on button "×" at bounding box center [618, 25] width 10 height 9
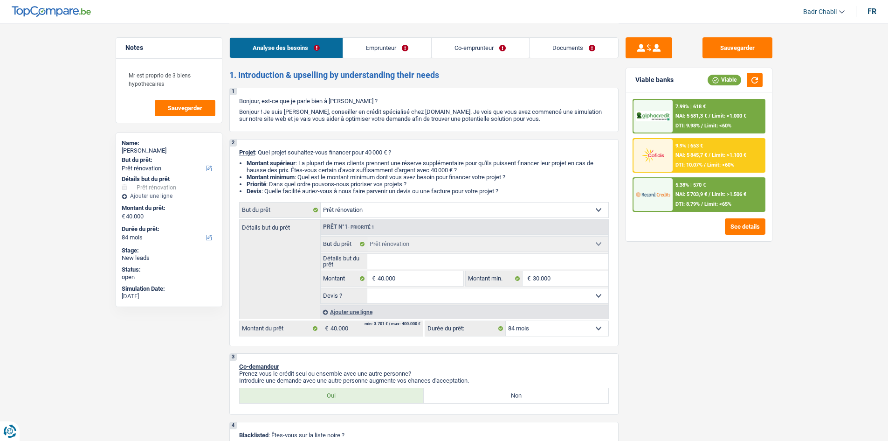
click at [718, 155] on span "Limit: >1.100 €" at bounding box center [729, 155] width 35 height 6
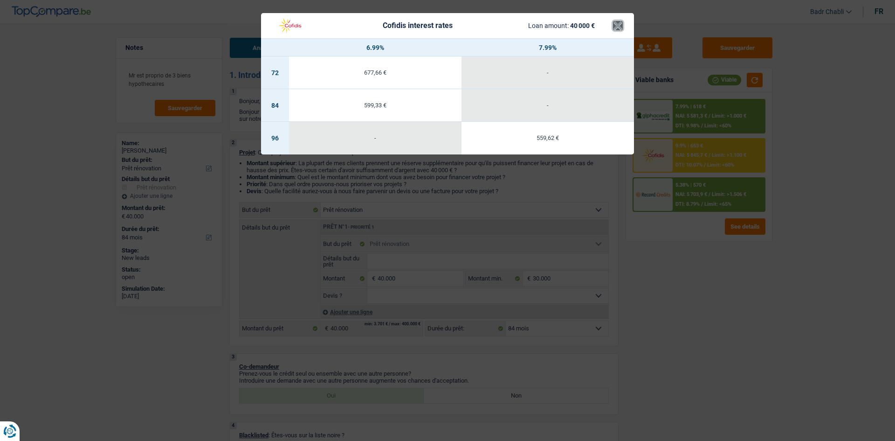
click at [618, 25] on button "×" at bounding box center [618, 25] width 10 height 9
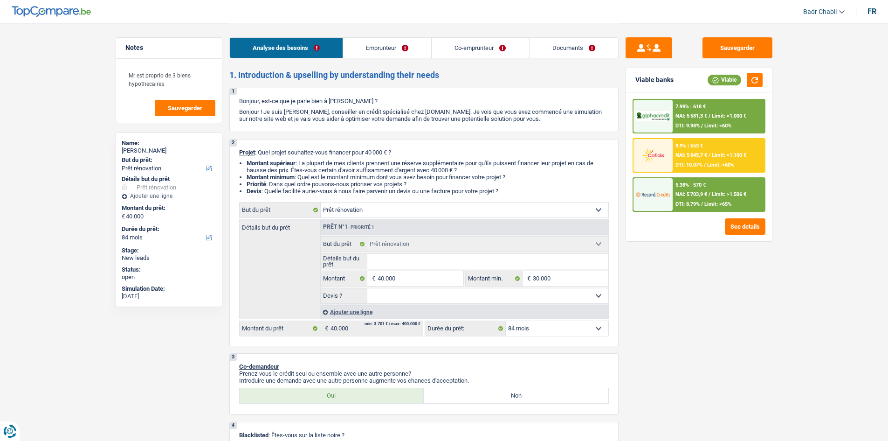
click at [404, 209] on select "Confort maison: meubles, textile, peinture, électroménager, outillage non-profe…" at bounding box center [465, 209] width 288 height 15
select select "other"
click at [321, 202] on select "Confort maison: meubles, textile, peinture, électroménager, outillage non-profe…" at bounding box center [465, 209] width 288 height 15
select select "other"
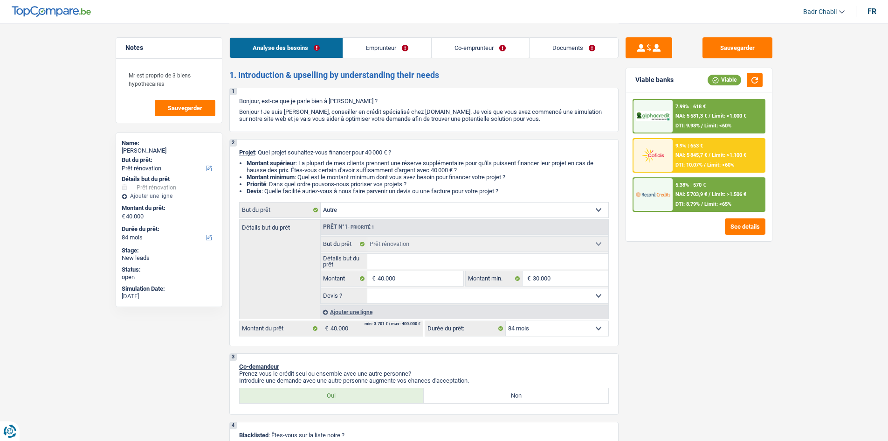
select select "other"
select select "renovation"
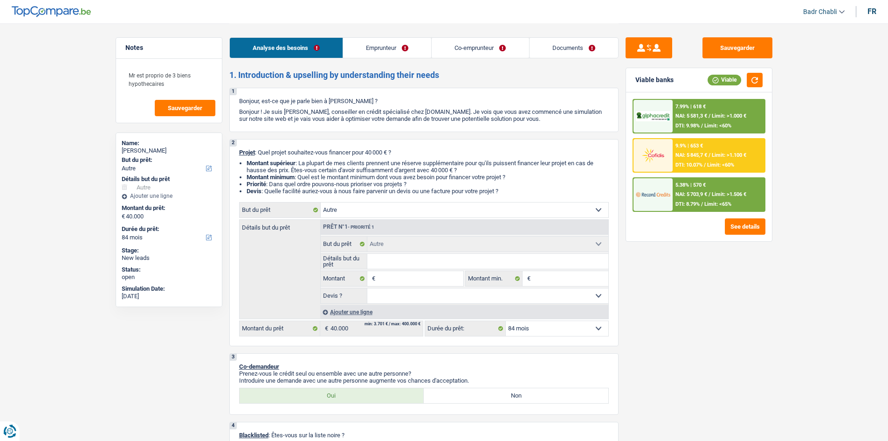
select select "renovation"
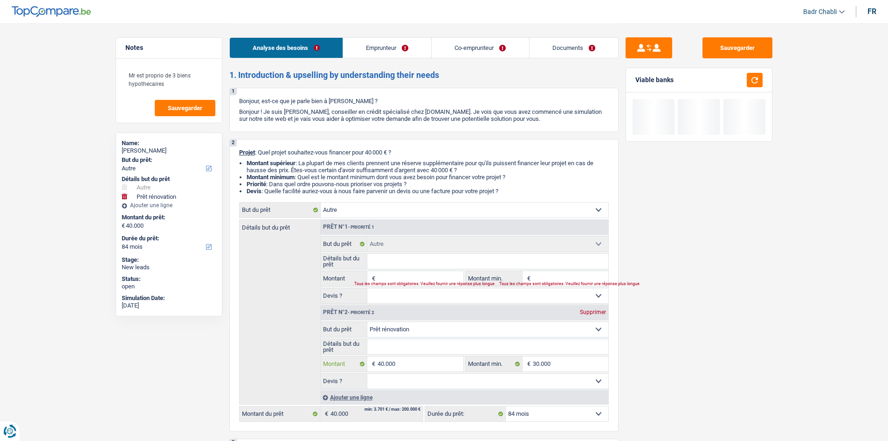
click at [450, 357] on input "40.000" at bounding box center [420, 363] width 85 height 15
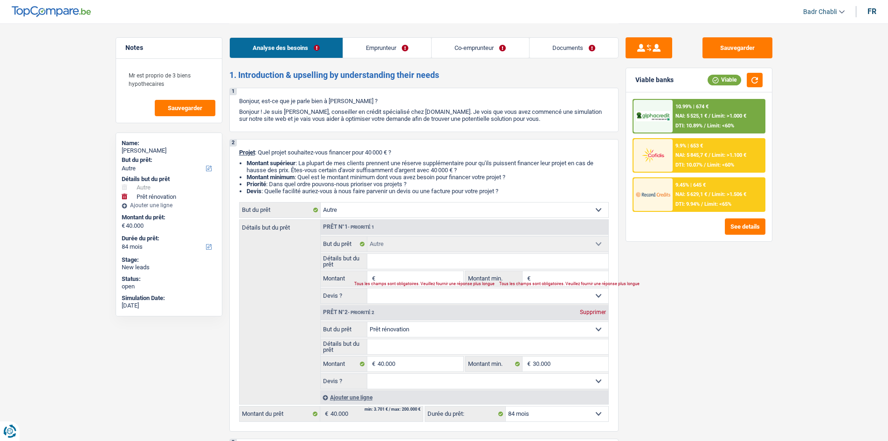
click at [413, 275] on input "Montant" at bounding box center [420, 278] width 85 height 15
paste input "40.000"
type input "40.000"
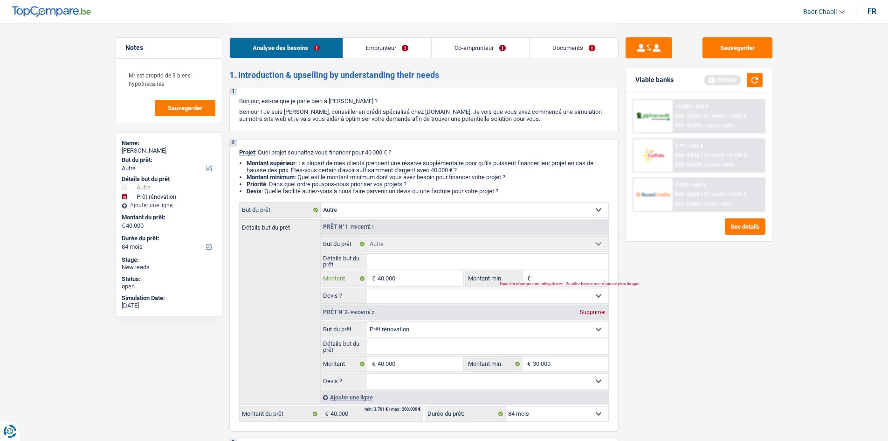
type input "40.000"
type input "80.000"
select select "144"
type input "80.000"
select select "144"
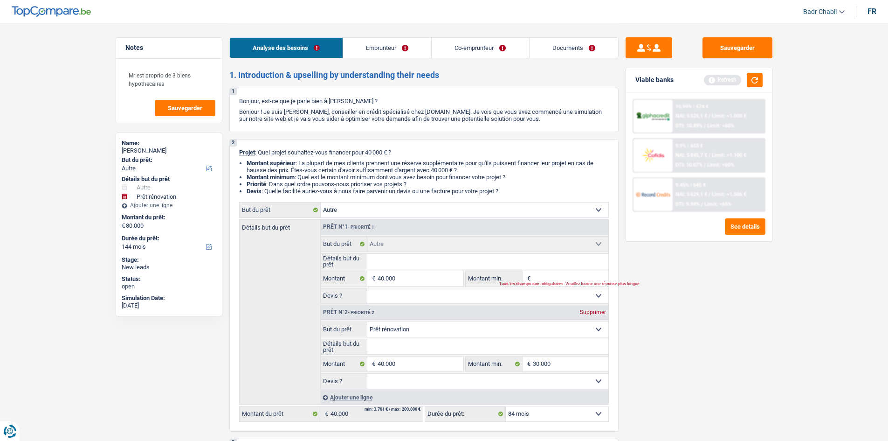
type input "80.000"
select select "144"
click at [593, 310] on div "Supprimer" at bounding box center [593, 312] width 31 height 6
type input "40.000"
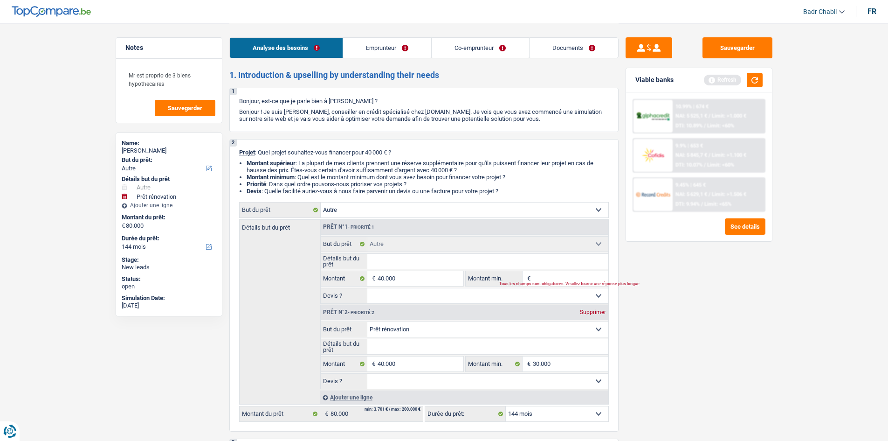
type input "40.000"
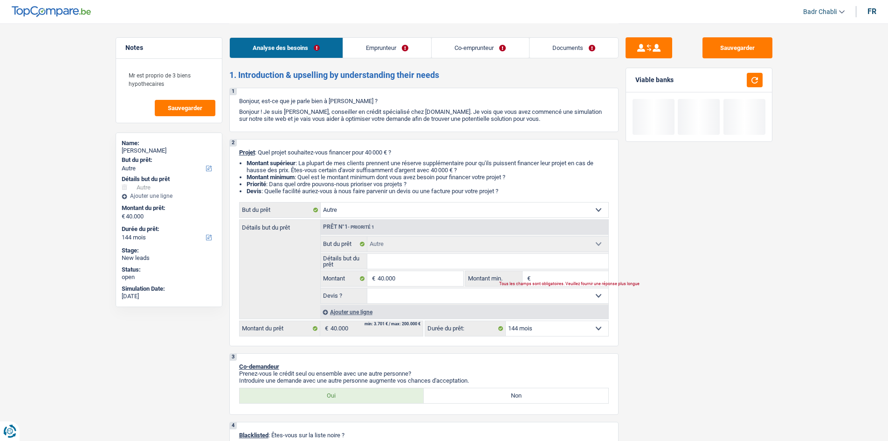
click at [507, 299] on select "Oui Non Non répondu Sélectionner une option" at bounding box center [488, 295] width 241 height 15
select select "false"
click at [368, 288] on select "Oui Non Non répondu Sélectionner une option" at bounding box center [488, 295] width 241 height 15
select select "false"
click at [559, 277] on input "Montant min." at bounding box center [571, 278] width 76 height 15
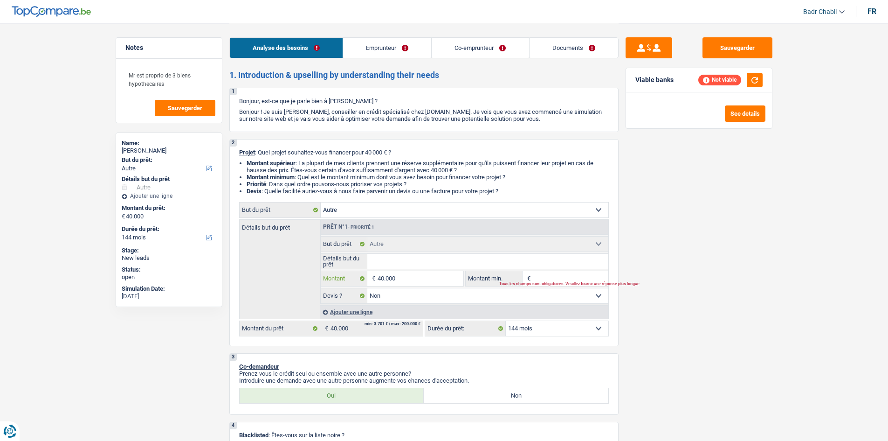
click at [449, 281] on input "40.000" at bounding box center [420, 278] width 85 height 15
type input "4"
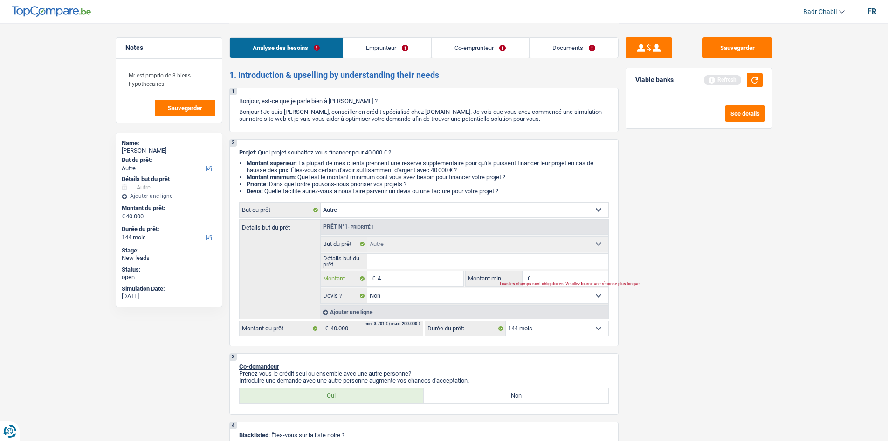
type input "45"
type input "450"
type input "4.500"
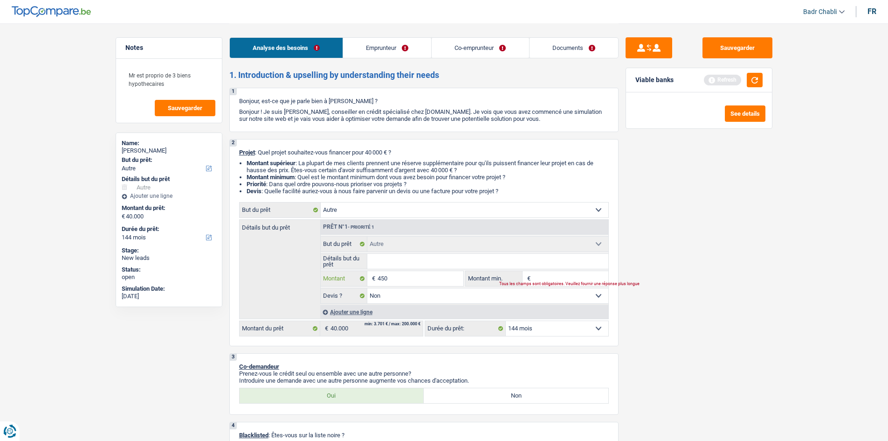
type input "4.500"
type input "45.000"
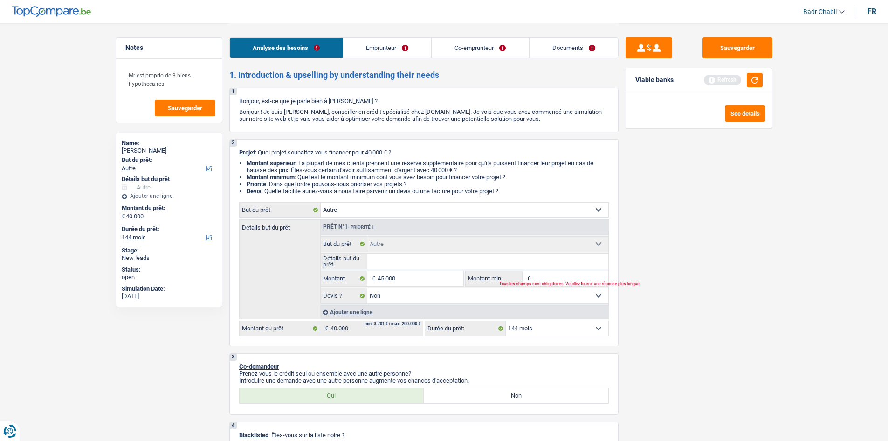
type input "45.000"
type input "3"
type input "4"
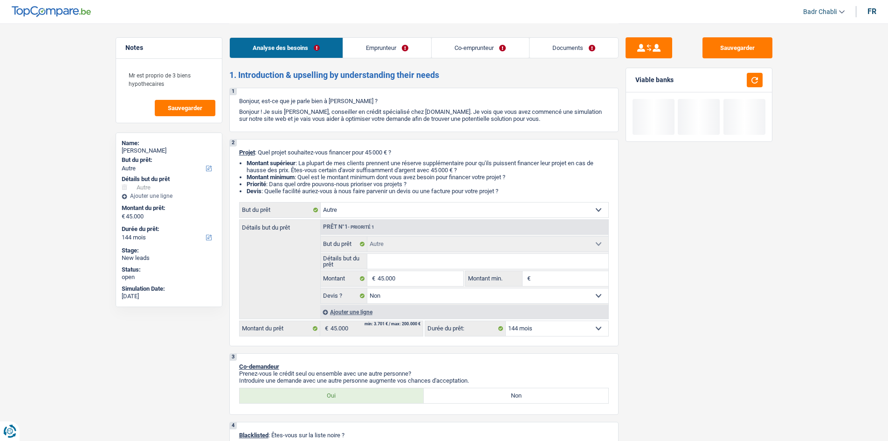
type input "4"
type input "40"
type input "400"
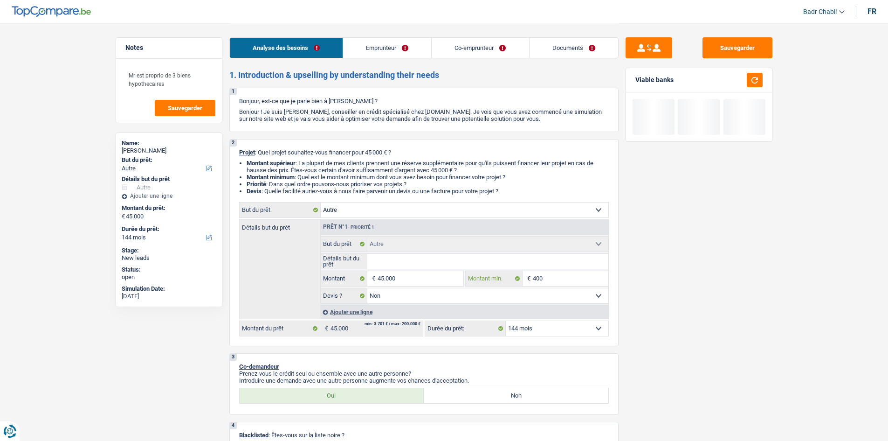
type input "4.000"
type input "40.000"
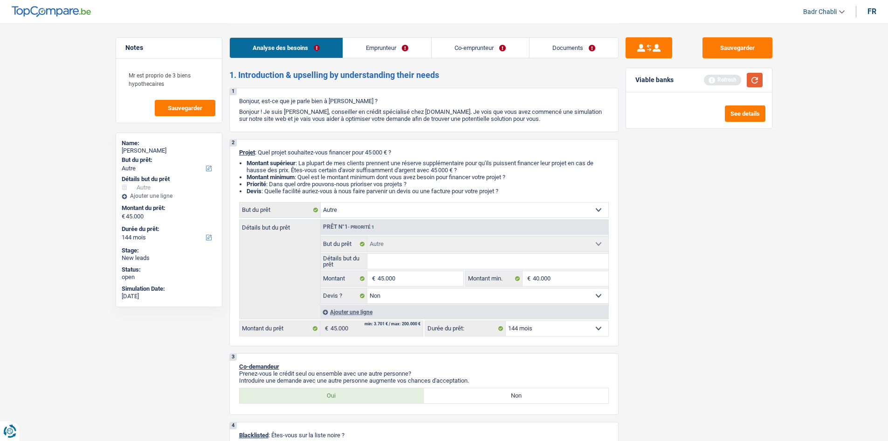
click at [759, 78] on button "button" at bounding box center [755, 80] width 16 height 14
click at [554, 326] on select "12 mois 18 mois 24 mois 30 mois 36 mois 42 mois 48 mois 60 mois 72 mois 84 mois…" at bounding box center [557, 328] width 103 height 15
select select "120"
click at [506, 321] on select "12 mois 18 mois 24 mois 30 mois 36 mois 42 mois 48 mois 60 mois 72 mois 84 mois…" at bounding box center [557, 328] width 103 height 15
select select "120"
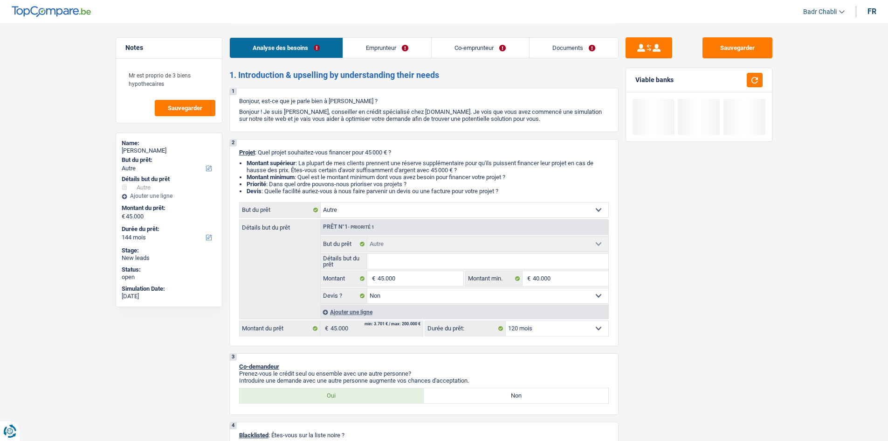
select select "120"
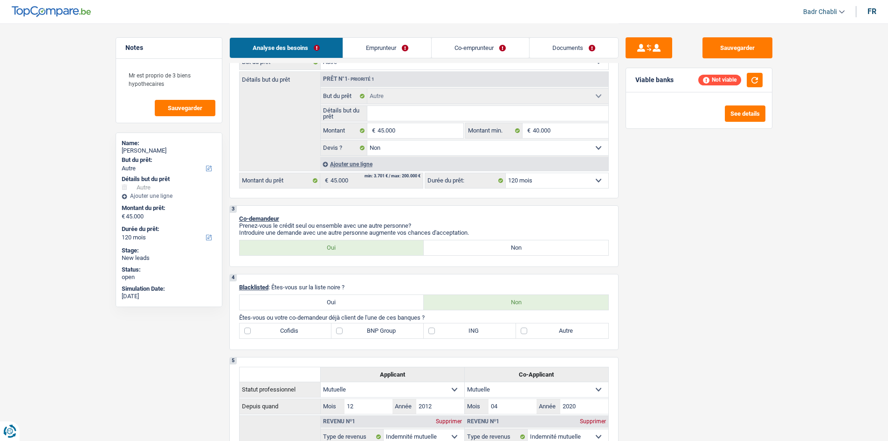
scroll to position [47, 0]
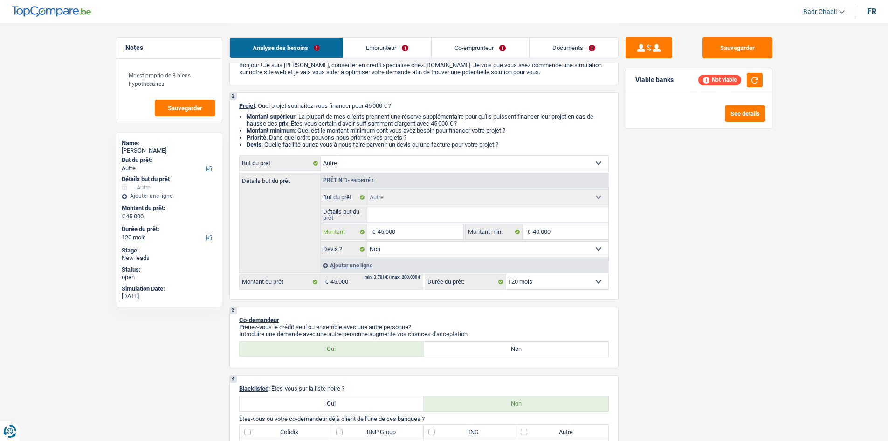
click at [398, 231] on input "45.000" at bounding box center [420, 231] width 85 height 15
type input "5"
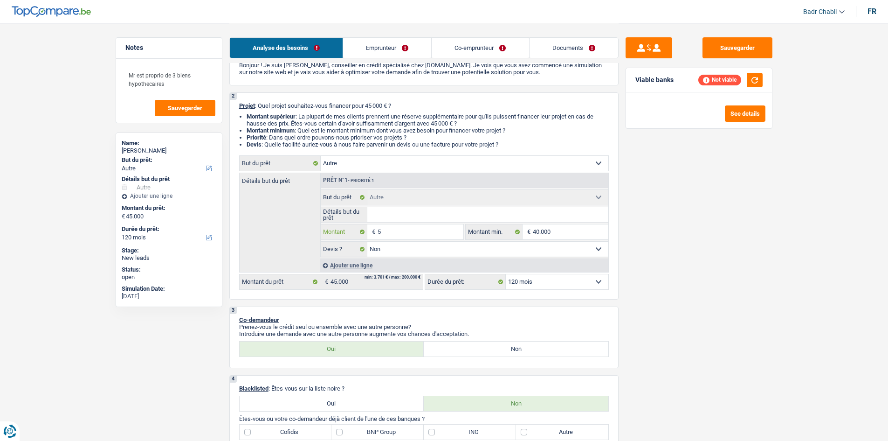
type input "50"
type input "500"
type input "5.000"
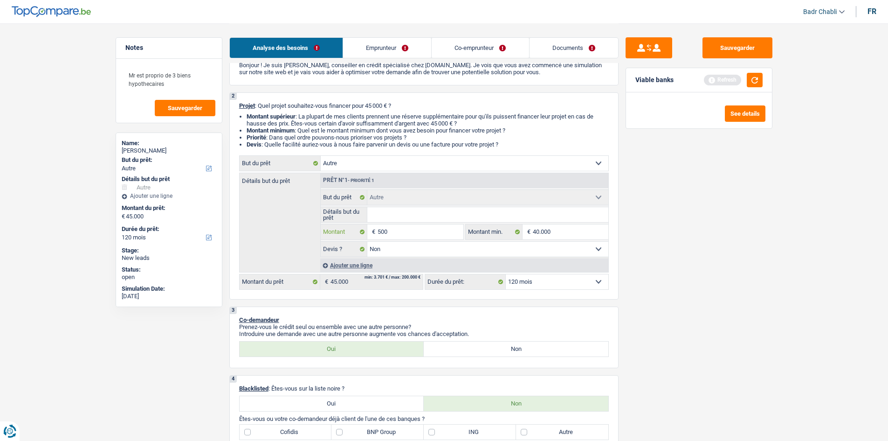
type input "5.000"
type input "50.000"
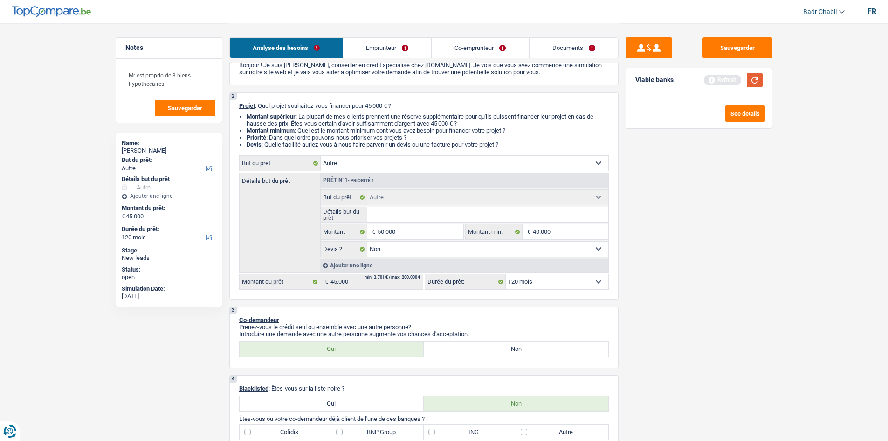
select select "144"
type input "50.000"
select select "144"
type input "50.000"
select select "144"
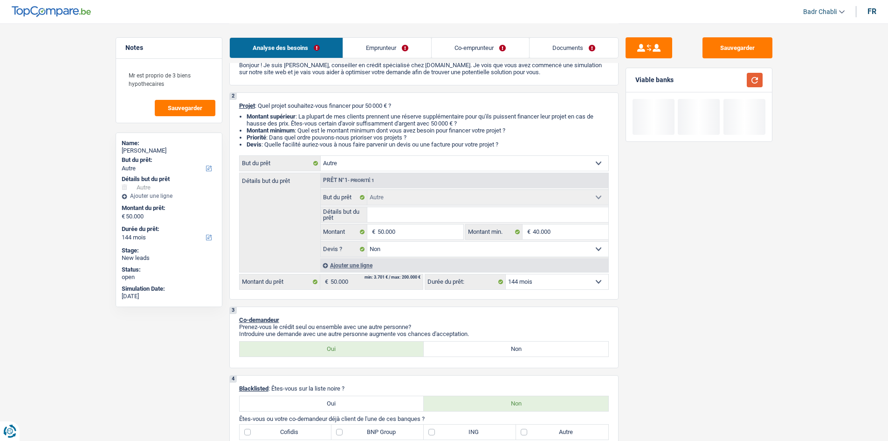
click at [750, 79] on button "button" at bounding box center [755, 80] width 16 height 14
click at [551, 286] on select "12 mois 18 mois 24 mois 30 mois 36 mois 42 mois 48 mois 60 mois 72 mois 84 mois…" at bounding box center [557, 281] width 103 height 15
select select "120"
click at [506, 274] on select "12 mois 18 mois 24 mois 30 mois 36 mois 42 mois 48 mois 60 mois 72 mois 84 mois…" at bounding box center [557, 281] width 103 height 15
select select "120"
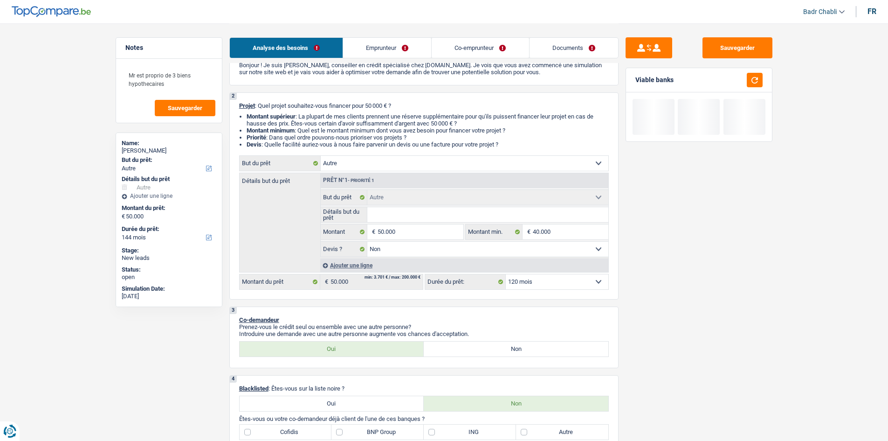
select select "120"
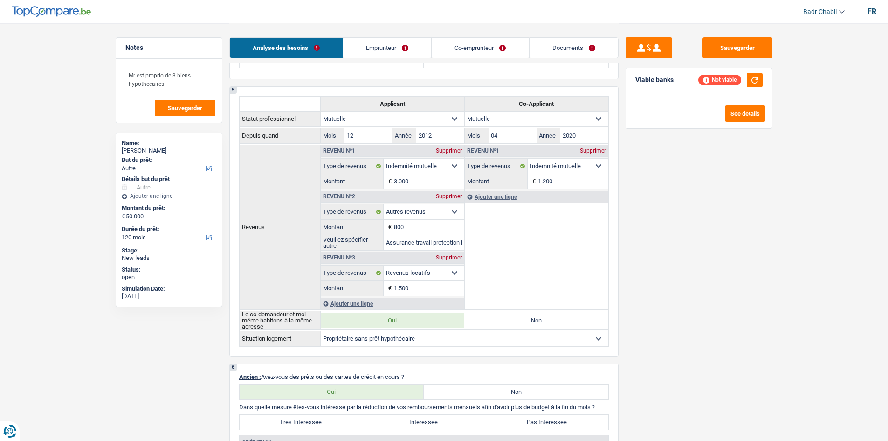
scroll to position [420, 0]
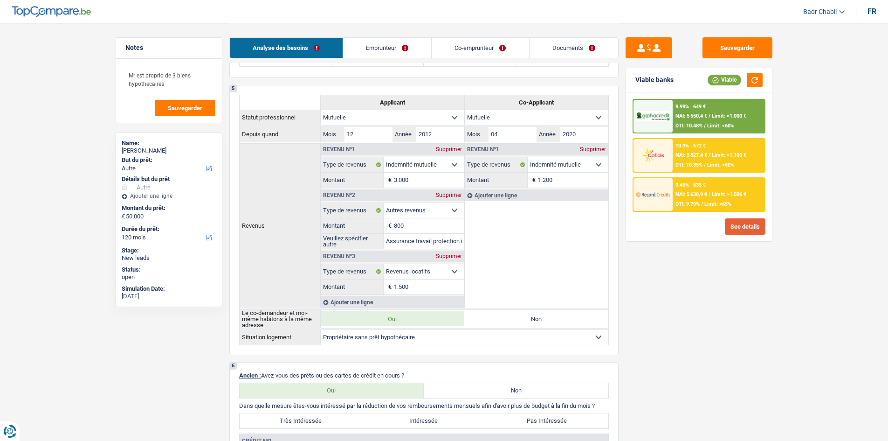
click at [751, 111] on div "9.99% | 649 € NAI: 5 550,4 € / Limit: >1.000 € DTI: 10.48% / Limit: <60%" at bounding box center [719, 116] width 92 height 33
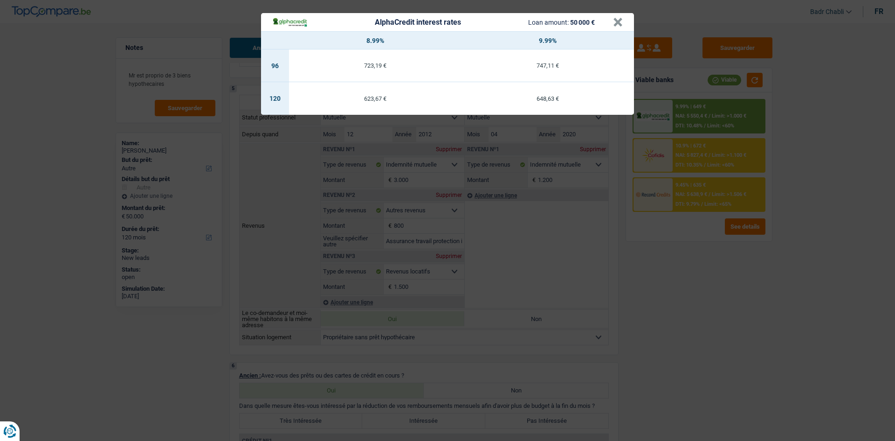
click at [624, 19] on header "AlphaCredit interest rates Loan amount: 50 000 € ×" at bounding box center [447, 22] width 373 height 18
click at [621, 19] on button "×" at bounding box center [618, 22] width 10 height 9
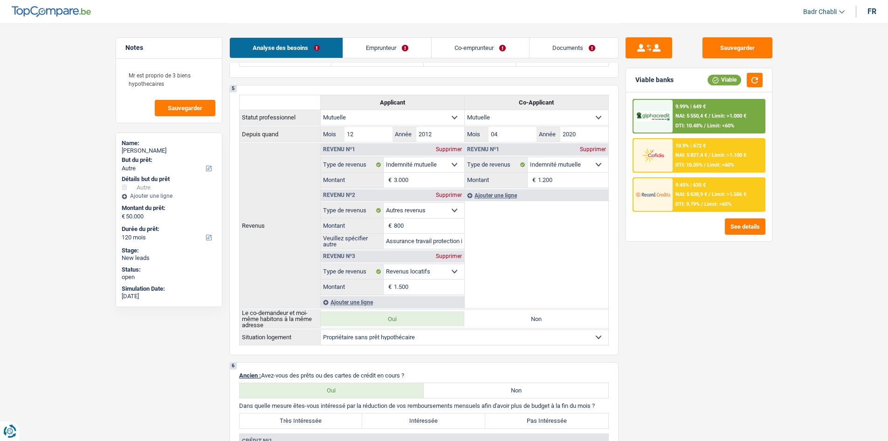
click at [708, 194] on span "NAI: 5 638,9 €" at bounding box center [692, 194] width 32 height 6
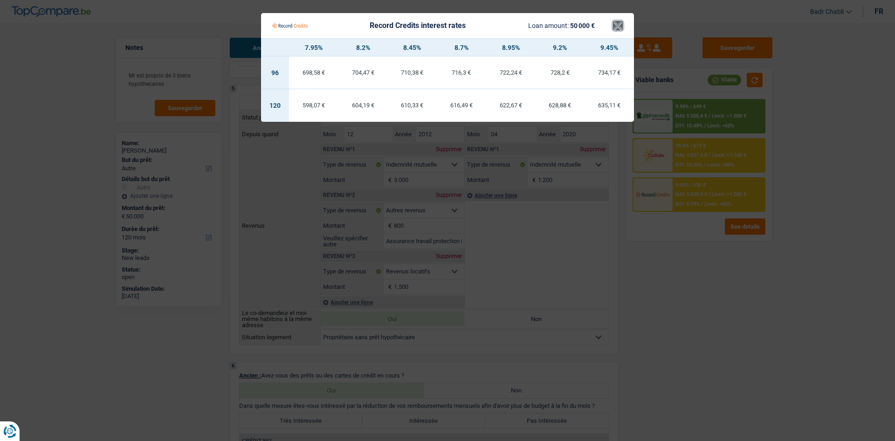
click at [620, 26] on button "×" at bounding box center [618, 25] width 10 height 9
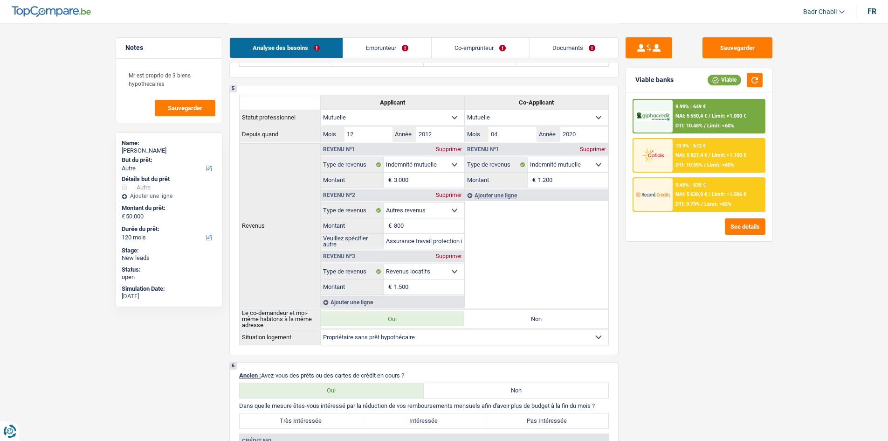
click at [698, 192] on span "NAI: 5 638,9 €" at bounding box center [692, 194] width 32 height 6
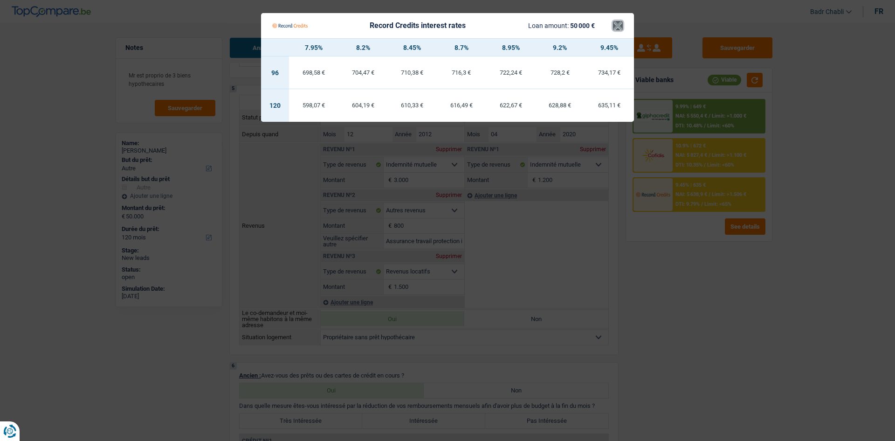
click at [617, 28] on button "×" at bounding box center [618, 25] width 10 height 9
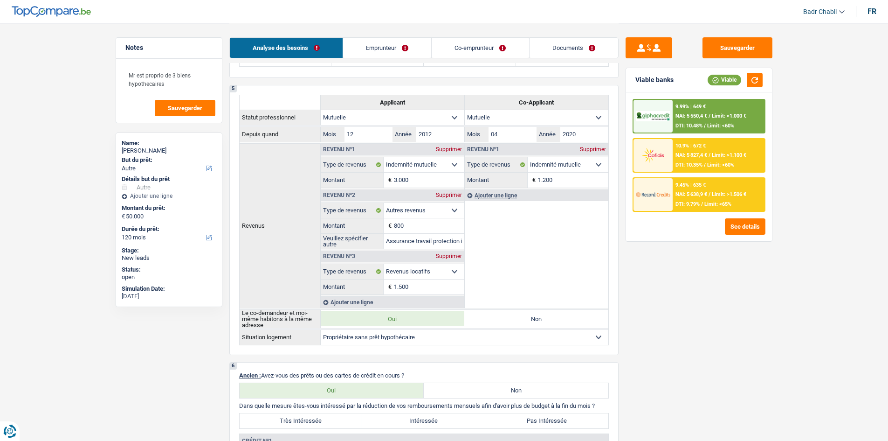
click at [848, 139] on main "Notes Mr est proprio de 3 biens hypothecaires Sauvegarder Name: Abdessamad Ayad…" at bounding box center [444, 369] width 888 height 1578
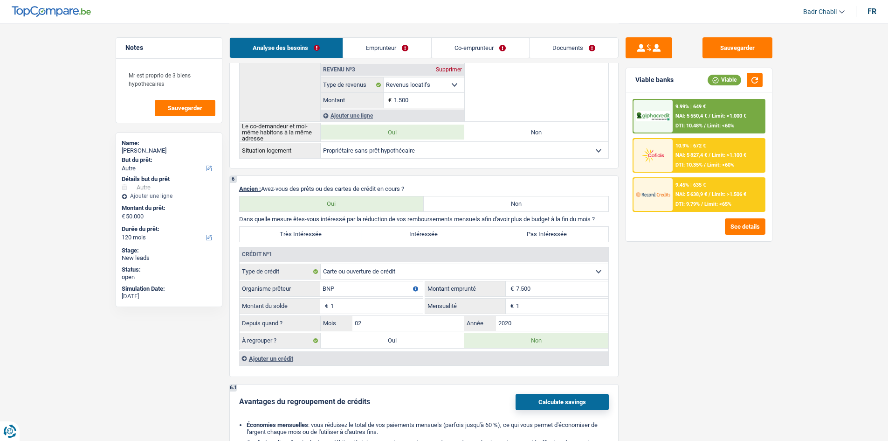
click at [341, 242] on div "Très Intéressée Intéressée Pas Intéressée" at bounding box center [424, 234] width 370 height 16
click at [344, 235] on label "Très Intéressée" at bounding box center [301, 234] width 123 height 15
click at [344, 235] on input "Très Intéressée" at bounding box center [301, 234] width 123 height 15
radio input "true"
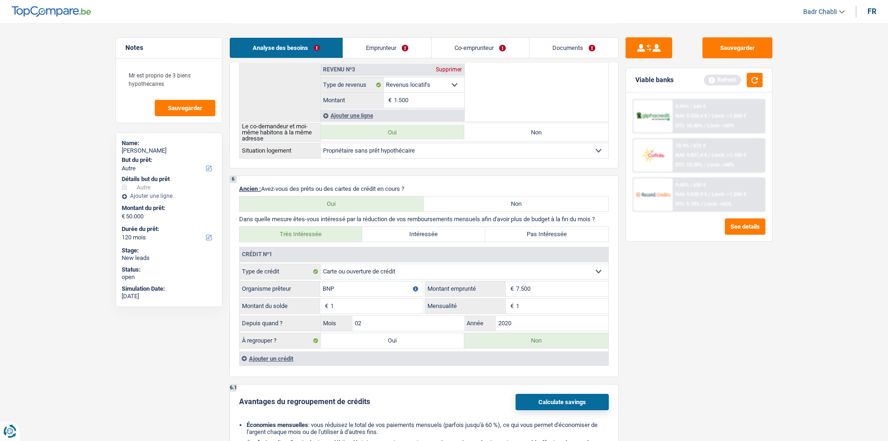
click at [562, 242] on div "Très Intéressée Intéressée Pas Intéressée" at bounding box center [424, 234] width 370 height 16
click at [561, 236] on label "Pas Intéressée" at bounding box center [547, 234] width 123 height 15
click at [561, 236] on input "Pas Intéressée" at bounding box center [547, 234] width 123 height 15
radio input "true"
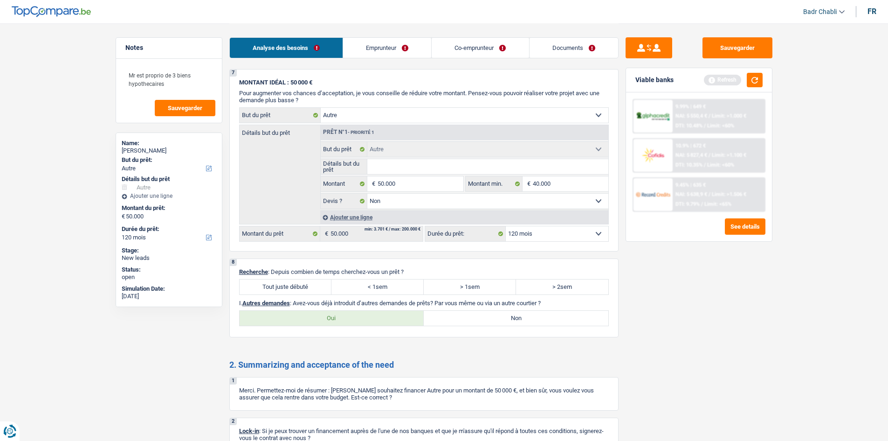
scroll to position [1073, 0]
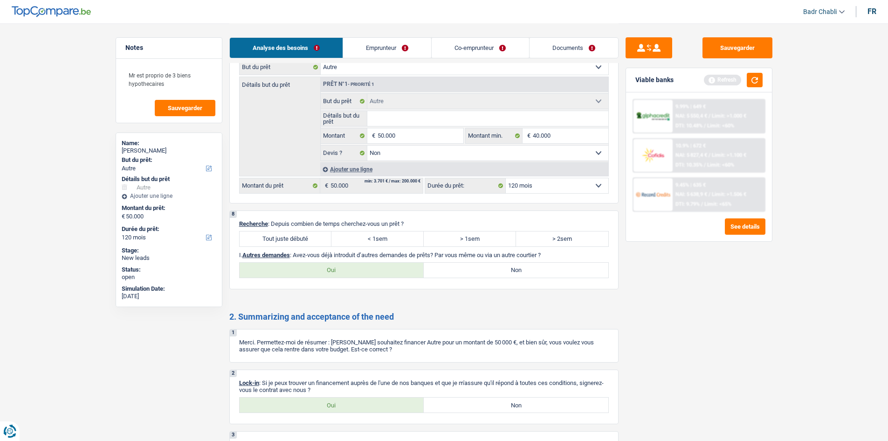
click at [275, 239] on label "Tout juste débuté" at bounding box center [286, 238] width 92 height 15
click at [275, 239] on input "Tout juste débuté" at bounding box center [286, 238] width 92 height 15
radio input "true"
click at [543, 272] on label "Non" at bounding box center [516, 270] width 185 height 15
click at [543, 272] on input "Non" at bounding box center [516, 270] width 185 height 15
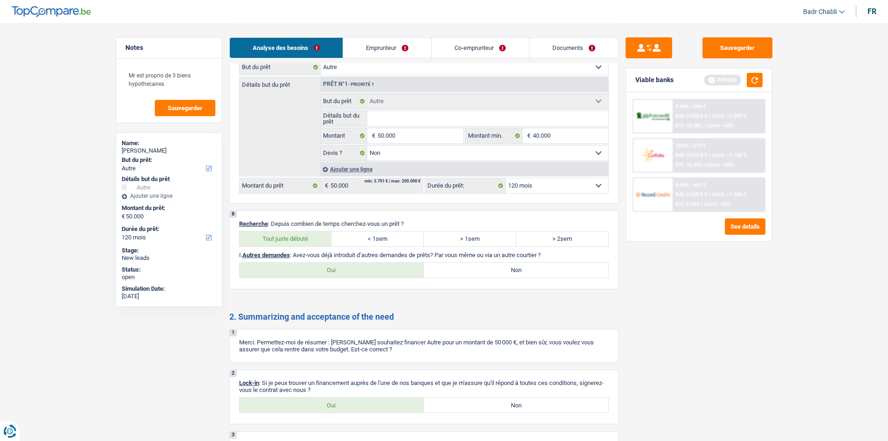
radio input "true"
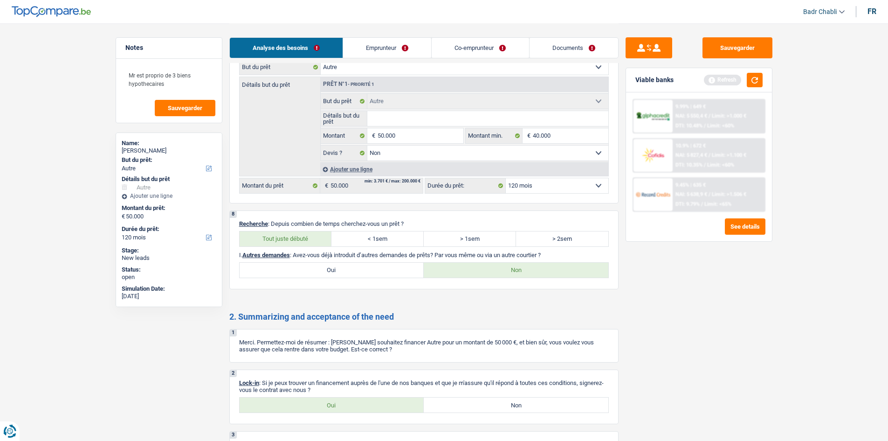
click at [350, 401] on label "Oui" at bounding box center [332, 404] width 185 height 15
click at [350, 401] on input "Oui" at bounding box center [332, 404] width 185 height 15
radio input "true"
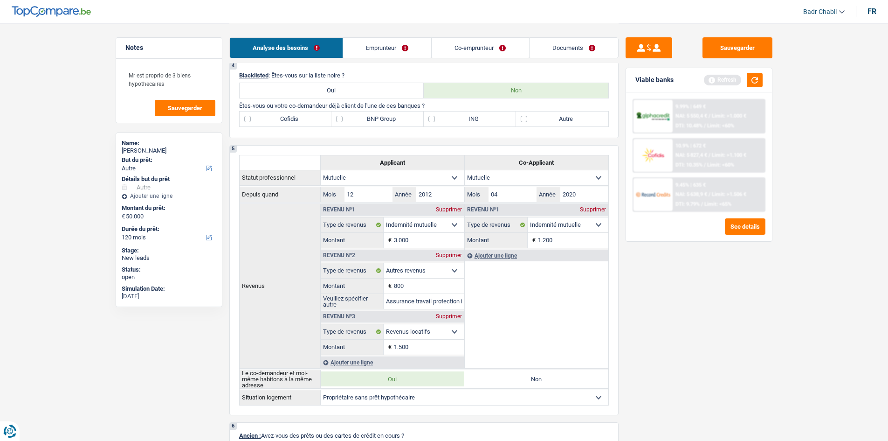
scroll to position [258, 0]
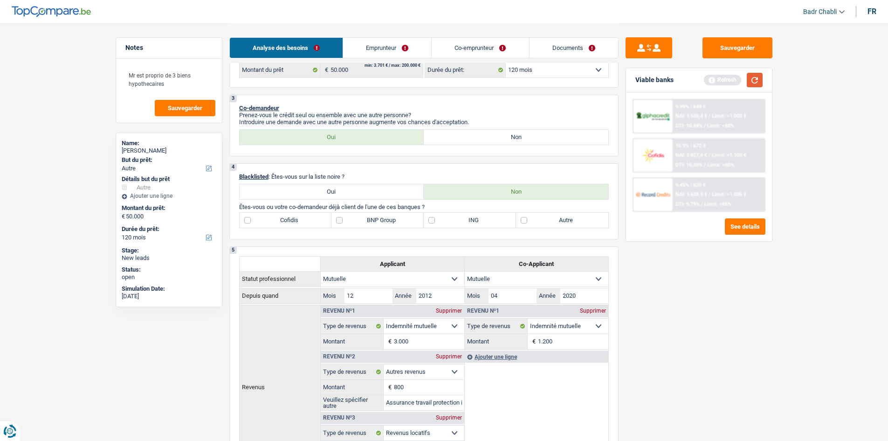
click at [758, 76] on button "button" at bounding box center [755, 80] width 16 height 14
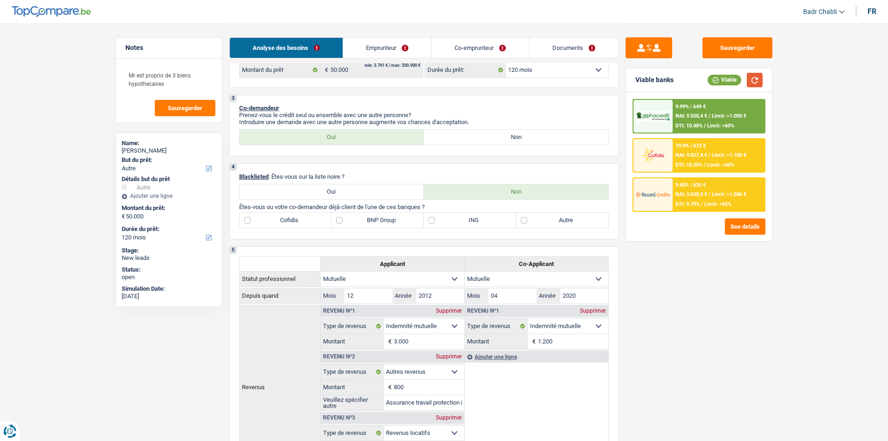
click at [757, 80] on button "button" at bounding box center [755, 80] width 16 height 14
click at [702, 153] on span "NAI: 5 827,4 €" at bounding box center [692, 155] width 32 height 6
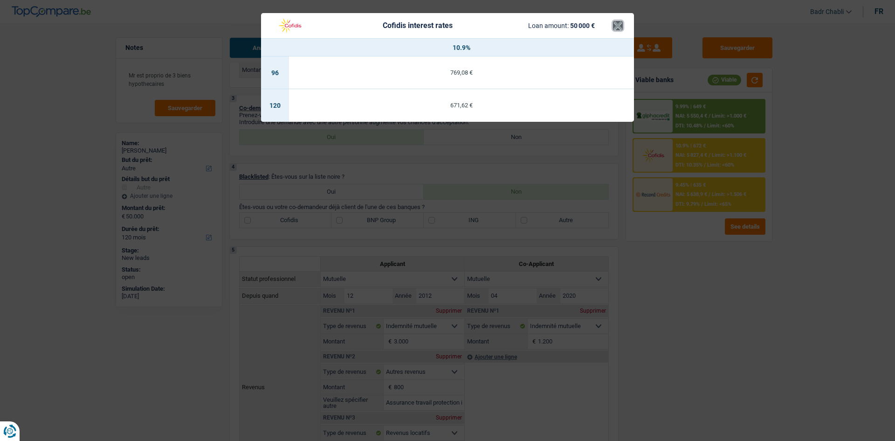
click at [622, 27] on button "×" at bounding box center [618, 25] width 10 height 9
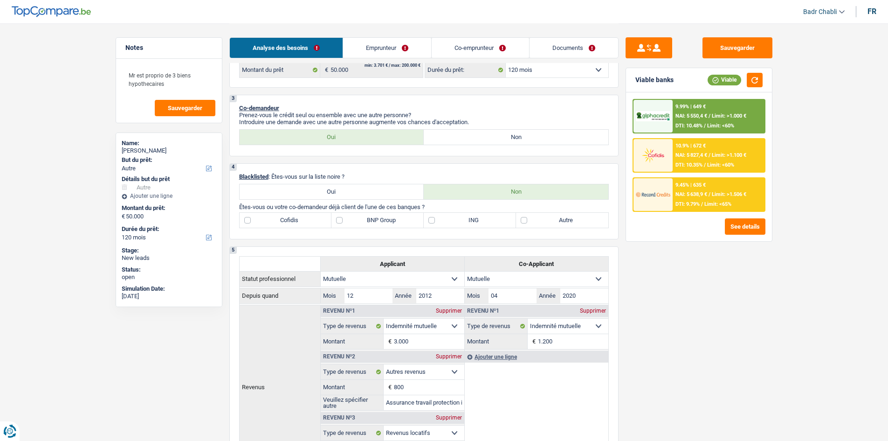
click at [703, 111] on div "9.99% | 649 € NAI: 5 550,4 € / Limit: >1.000 € DTI: 10.48% / Limit: <60%" at bounding box center [719, 116] width 92 height 33
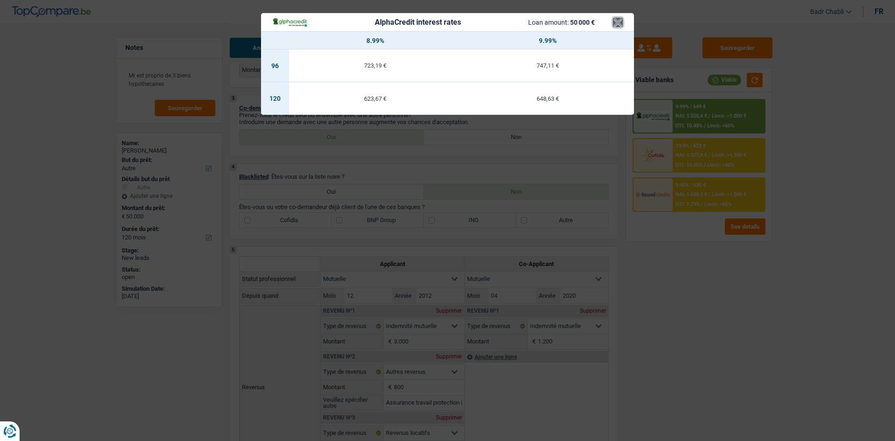
click at [619, 24] on button "×" at bounding box center [618, 22] width 10 height 9
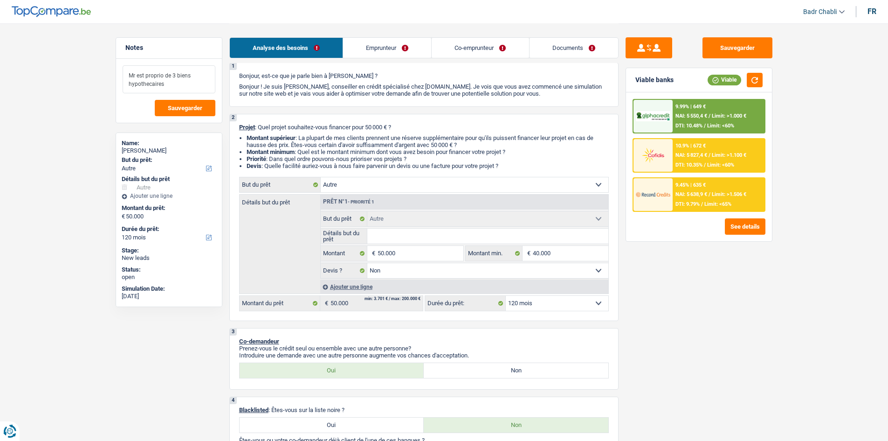
scroll to position [0, 0]
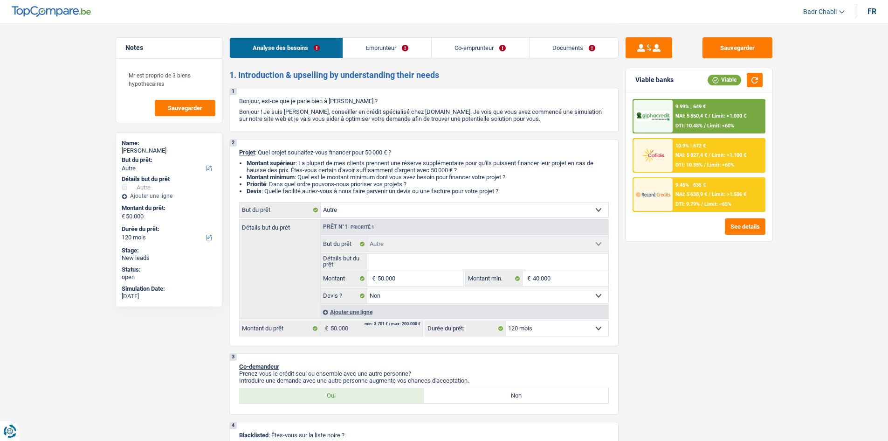
click at [362, 213] on select "Confort maison: meubles, textile, peinture, électroménager, outillage non-profe…" at bounding box center [465, 209] width 288 height 15
select select "renovation"
click at [321, 202] on select "Confort maison: meubles, textile, peinture, électroménager, outillage non-profe…" at bounding box center [465, 209] width 288 height 15
select select "renovation"
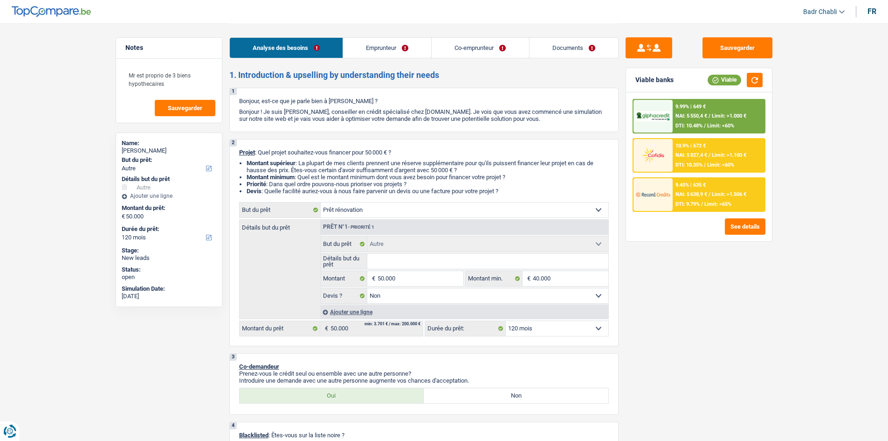
select select "renovation"
select select
select select "renovation"
select select
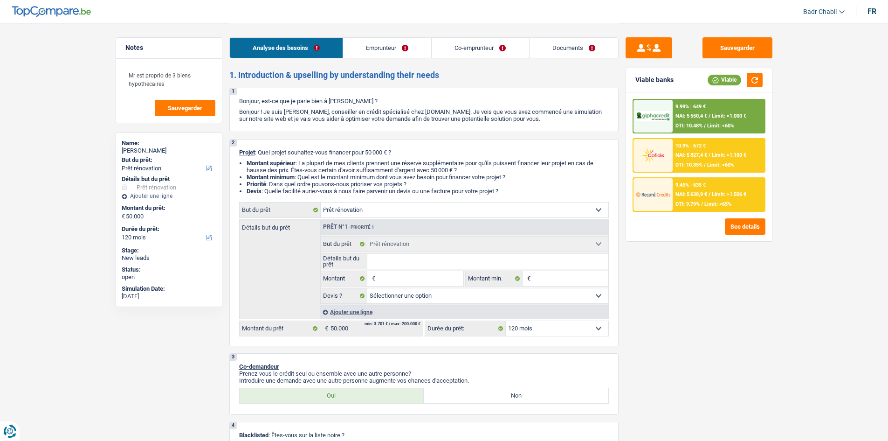
select select "other"
select select "false"
select select "other"
select select "false"
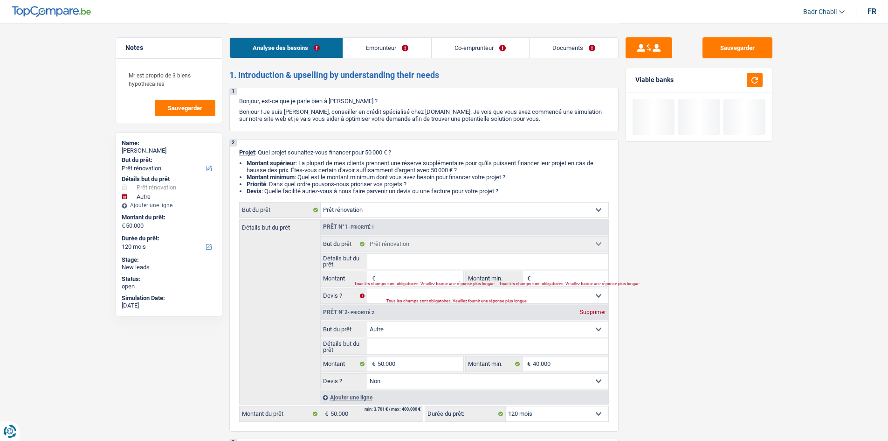
click at [593, 305] on div "Prêt n°2 - Priorité 2 Supprimer" at bounding box center [465, 312] width 288 height 15
click at [597, 313] on div "Supprimer" at bounding box center [593, 312] width 31 height 6
type input "0"
select select
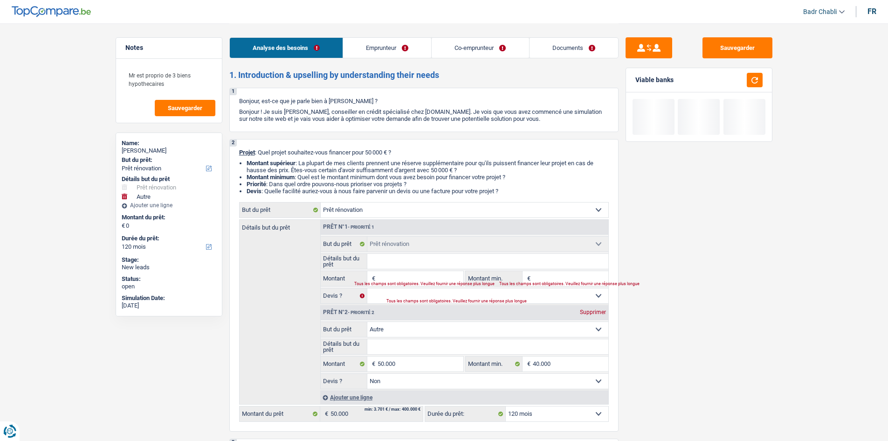
select select
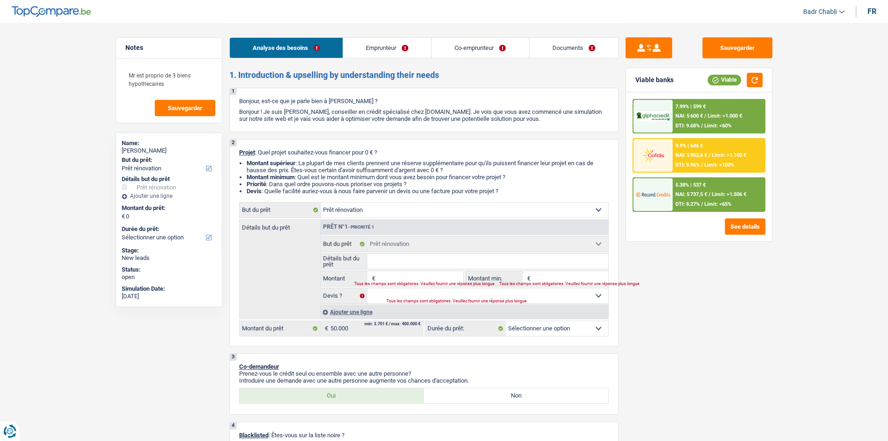
click at [408, 284] on div "Tous les champs sont obligatoires. Veuillez fournir une réponse plus longue" at bounding box center [402, 284] width 97 height 4
click at [411, 280] on div "€ Montant Tous les champs sont obligatoires. Veuillez fournir une réponse plus …" at bounding box center [392, 278] width 143 height 15
click at [405, 271] on fieldset "€ Montant Tous les champs sont obligatoires. Veuillez fournir une réponse plus …" at bounding box center [392, 279] width 143 height 16
click at [405, 274] on input "Montant" at bounding box center [420, 278] width 85 height 15
type input "5"
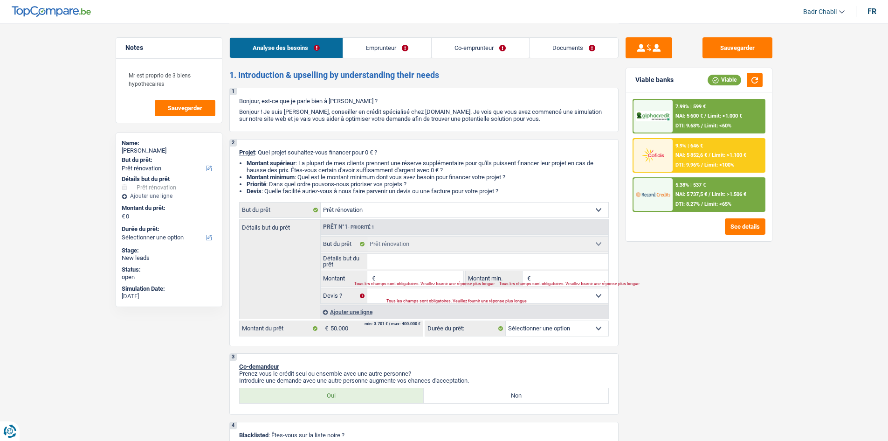
type input "5"
type input "50"
type input "500"
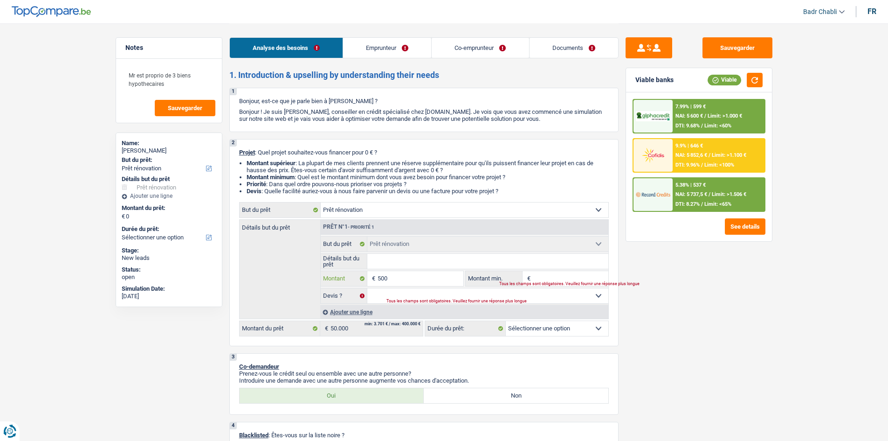
type input "5.000"
type input "50.000"
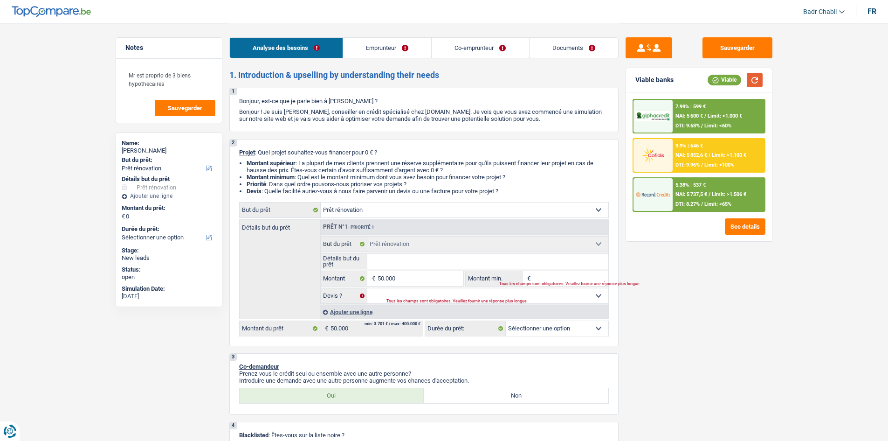
type input "50.000"
click at [754, 81] on button "button" at bounding box center [755, 80] width 16 height 14
select select "144"
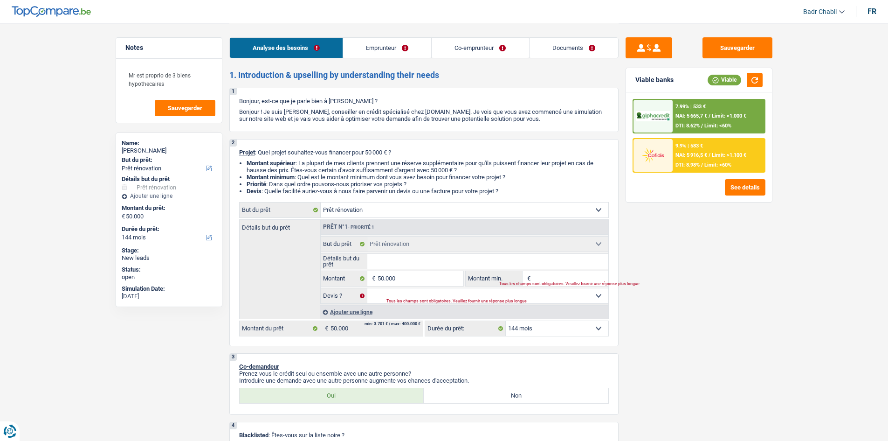
click at [705, 157] on span "NAI: 5 916,5 €" at bounding box center [692, 155] width 32 height 6
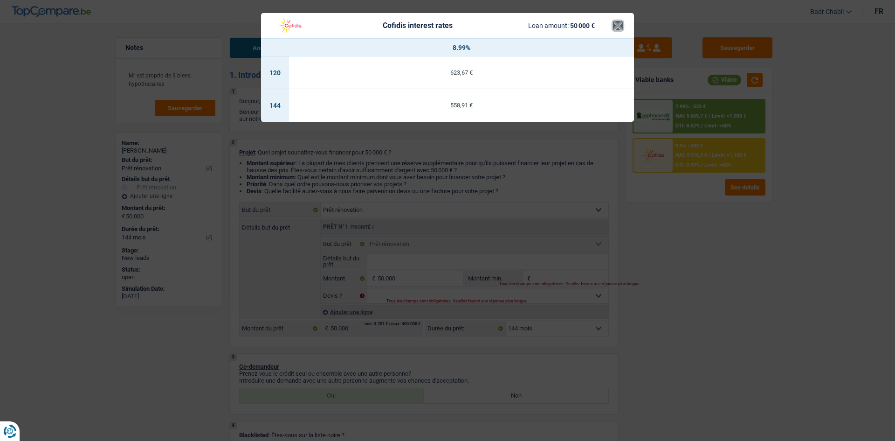
click at [616, 26] on button "×" at bounding box center [618, 25] width 10 height 9
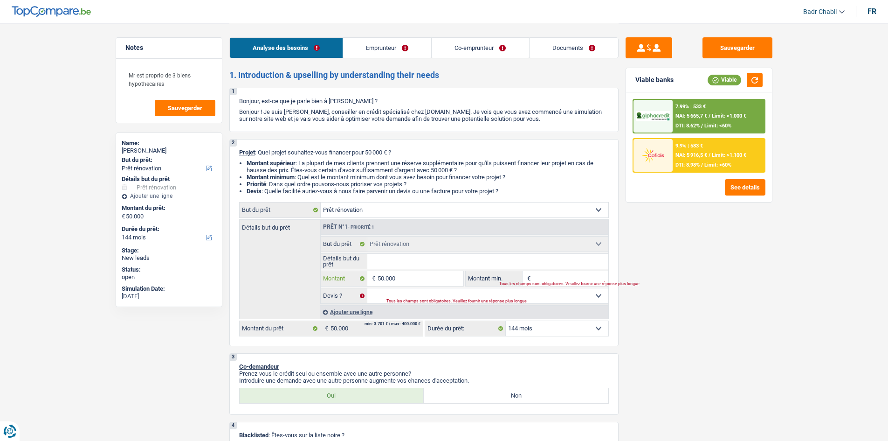
click at [409, 278] on input "50.000" at bounding box center [420, 278] width 85 height 15
type input "4"
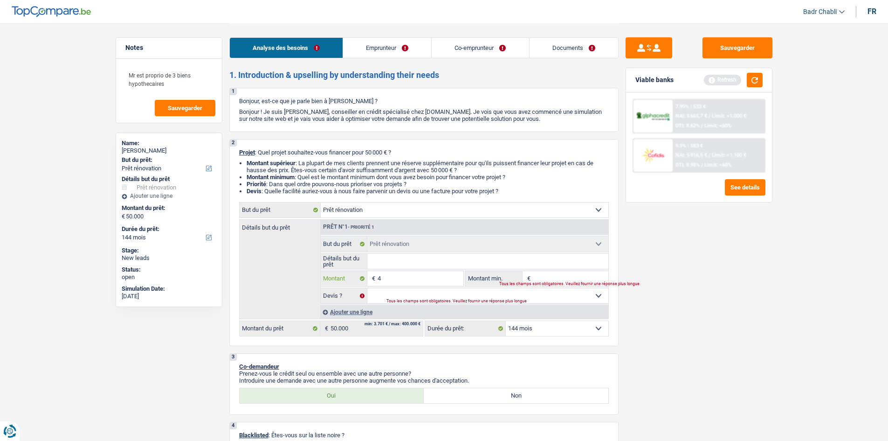
type input "49"
type input "490"
type input "4.900"
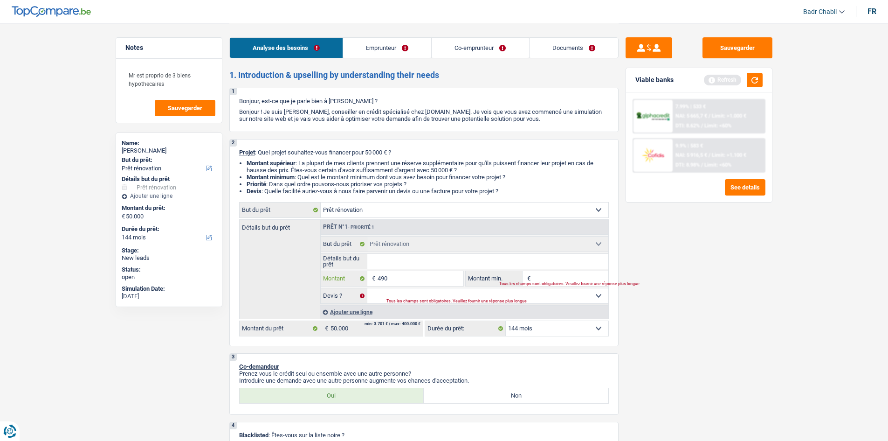
type input "4.900"
type input "49.000"
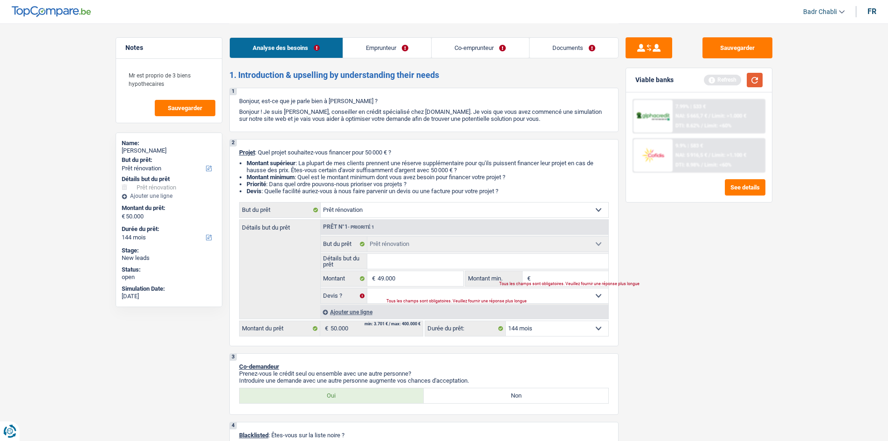
type input "49.000"
click at [760, 82] on button "button" at bounding box center [755, 80] width 16 height 14
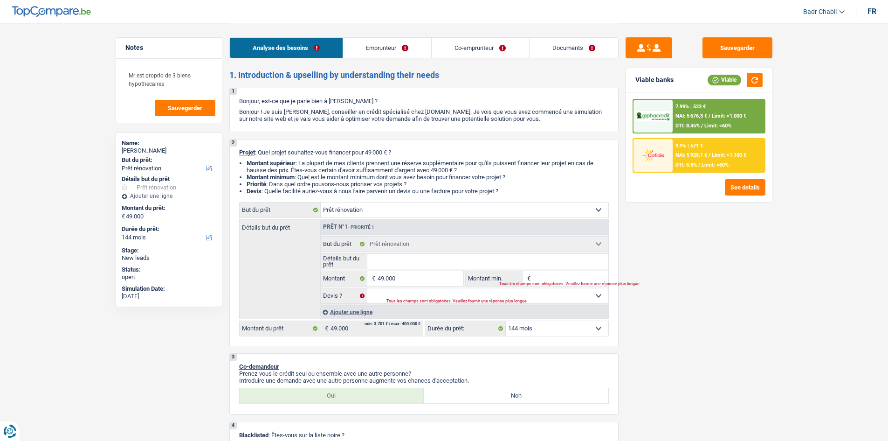
click at [714, 117] on span "Limit: >1.000 €" at bounding box center [729, 116] width 35 height 6
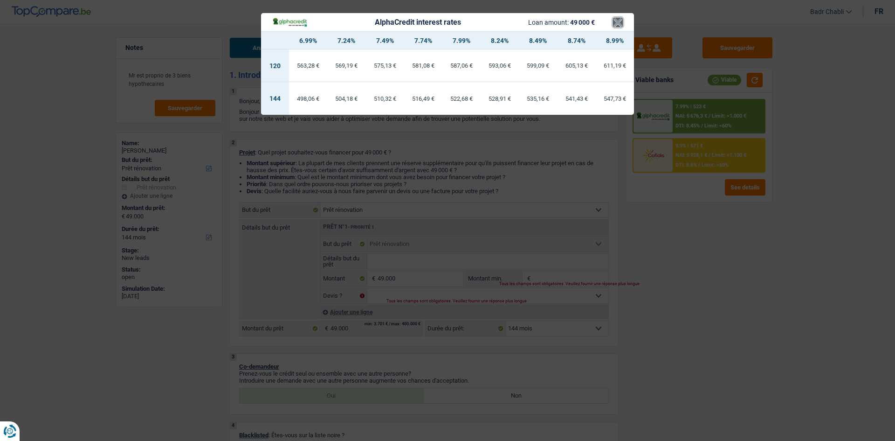
click at [621, 23] on button "×" at bounding box center [618, 22] width 10 height 9
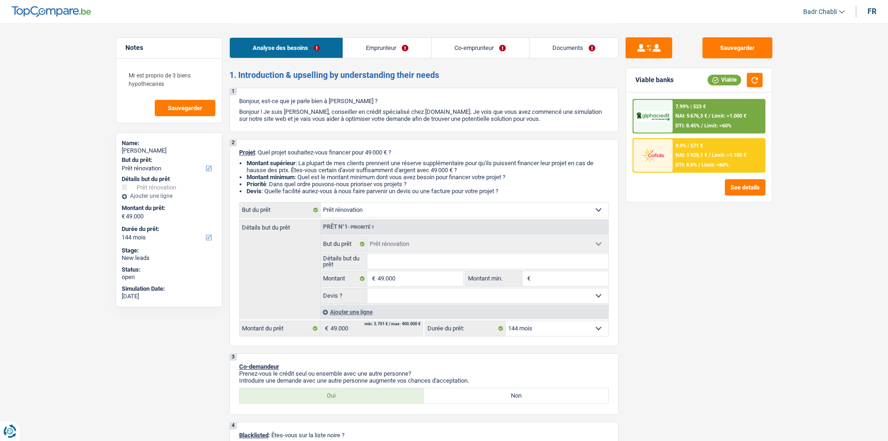
select select "renovation"
select select "144"
select select "renovation"
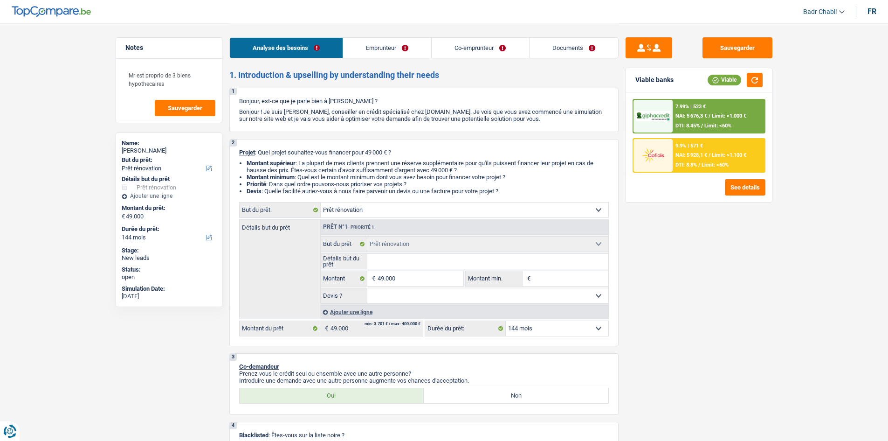
select select "144"
select select "mutuality"
select select "mutualityIndemnity"
select select "other"
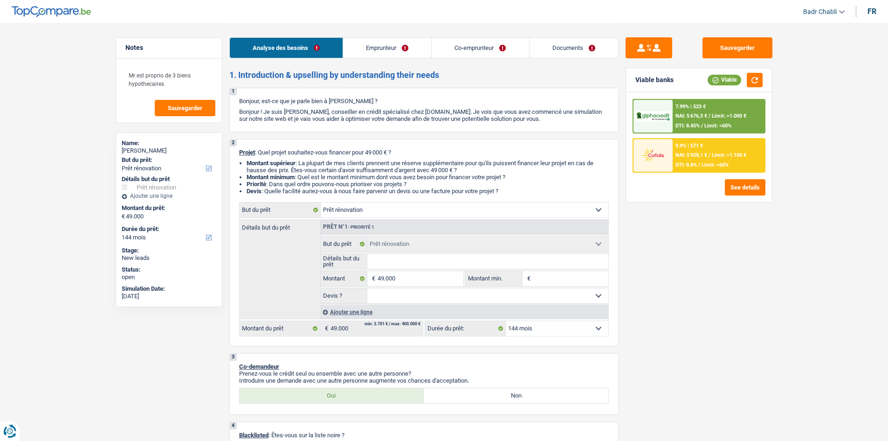
select select "rentalIncome"
select select "mutualityIndemnity"
select select "ownerWithoutMortgage"
select select "cardOrCredit"
select select "renovation"
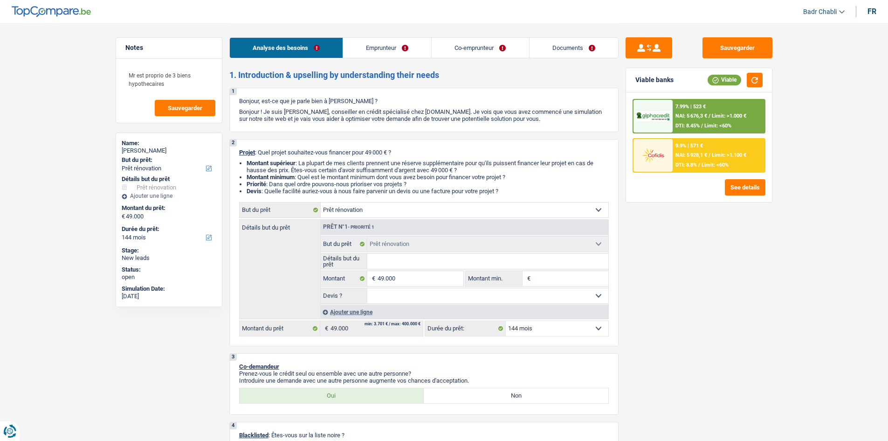
select select "renovation"
select select "144"
click at [416, 56] on link "Emprunteur" at bounding box center [387, 48] width 88 height 20
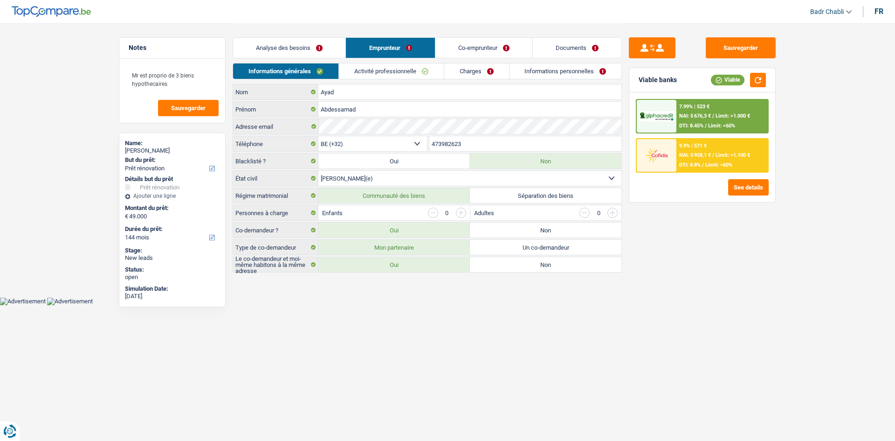
click at [408, 74] on link "Activité professionnelle" at bounding box center [391, 70] width 105 height 15
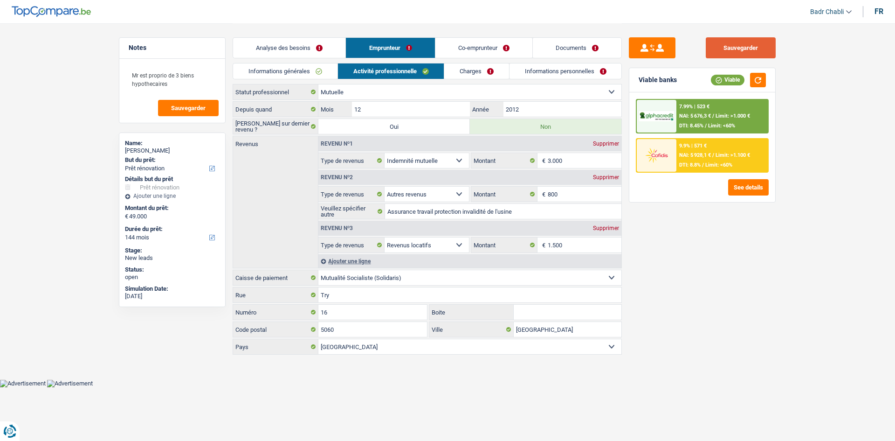
click at [764, 51] on button "Sauvegarder" at bounding box center [741, 47] width 70 height 21
click at [300, 49] on link "Analyse des besoins" at bounding box center [289, 48] width 112 height 20
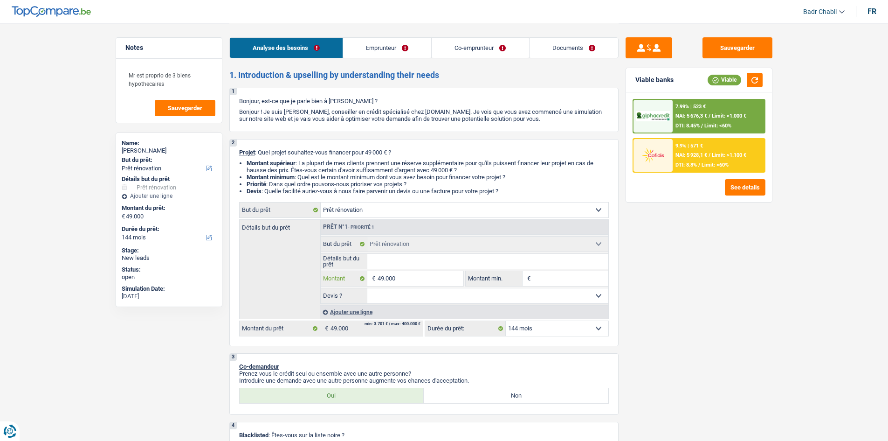
click at [442, 279] on input "49.000" at bounding box center [420, 278] width 85 height 15
type input "5"
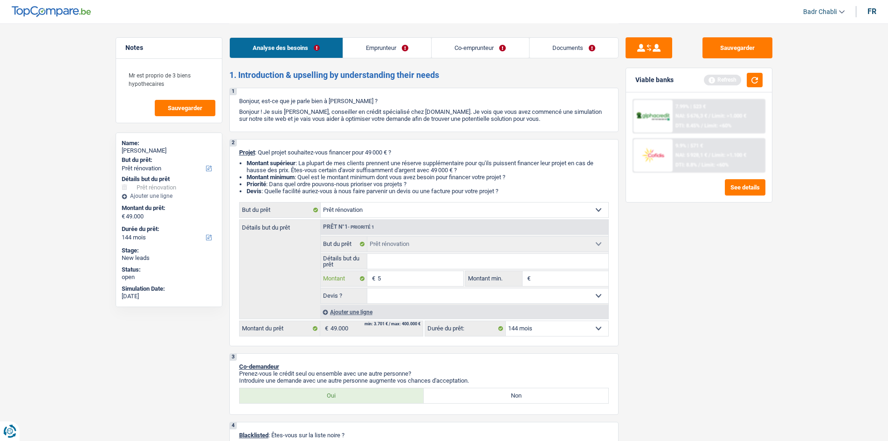
type input "50"
type input "500"
type input "5.000"
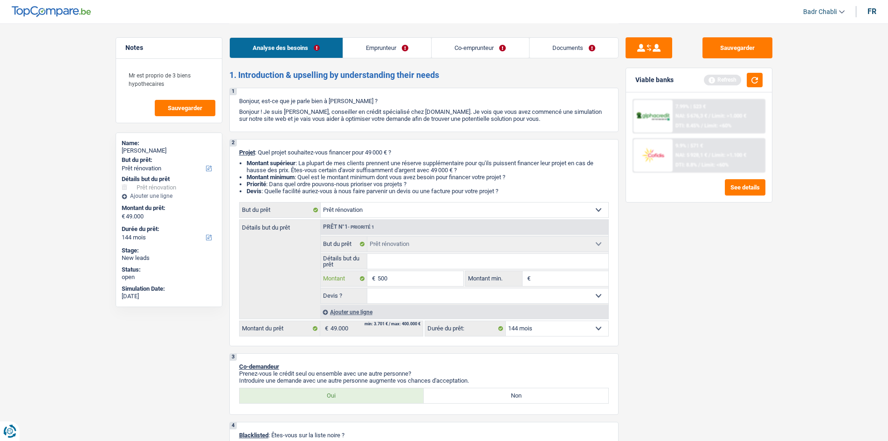
type input "5.000"
type input "50.000"
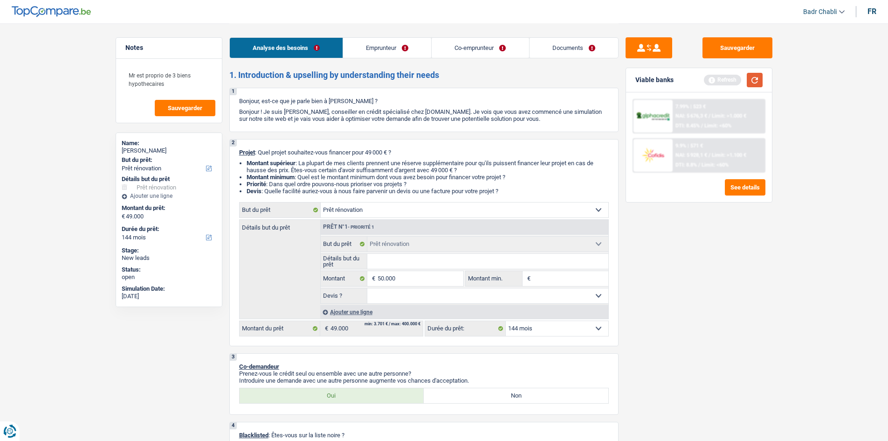
type input "50.000"
click at [760, 76] on button "button" at bounding box center [755, 80] width 16 height 14
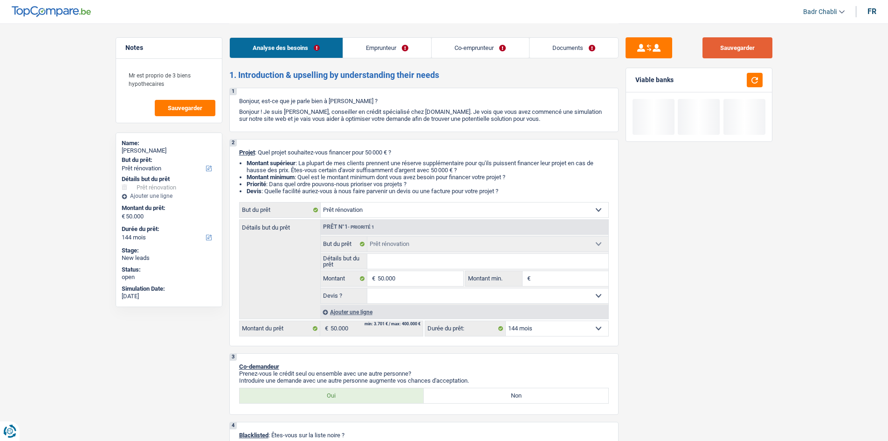
click at [742, 47] on button "Sauvegarder" at bounding box center [738, 47] width 70 height 21
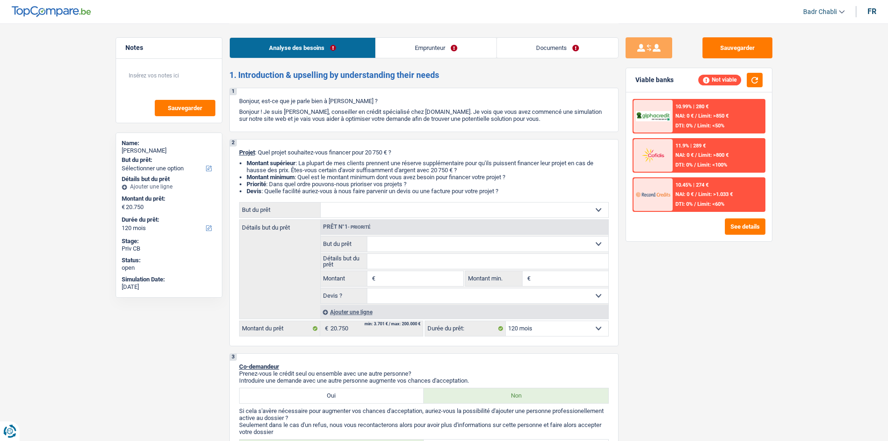
select select "120"
drag, startPoint x: 420, startPoint y: 37, endPoint x: 431, endPoint y: 52, distance: 18.7
click at [420, 37] on li "Emprunteur" at bounding box center [435, 47] width 121 height 21
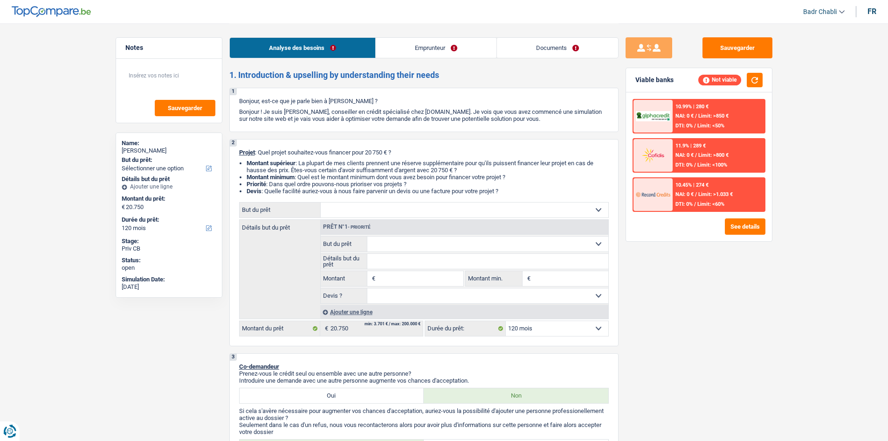
click at [431, 52] on link "Emprunteur" at bounding box center [436, 48] width 121 height 20
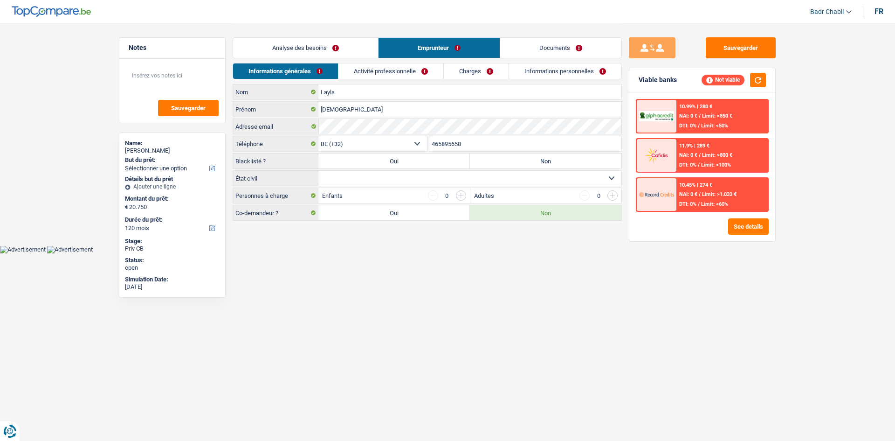
click at [394, 76] on link "Activité professionnelle" at bounding box center [391, 70] width 105 height 15
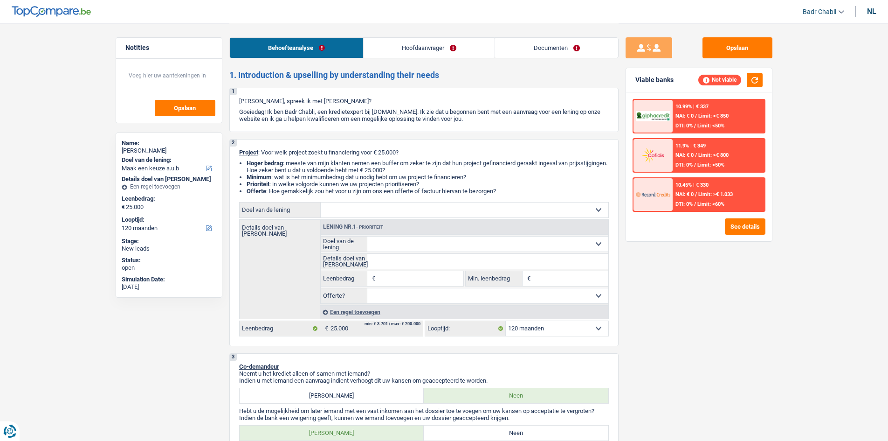
select select "120"
select select "retired"
select select "pension"
select select "rents"
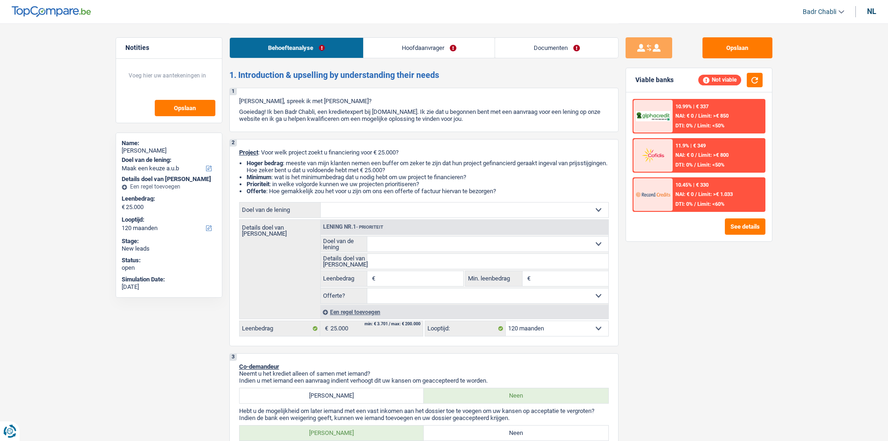
select select "120"
select select "32"
select select "divorced"
click at [416, 52] on link "Hoofdaanvrager" at bounding box center [429, 48] width 131 height 20
